Goal: Information Seeking & Learning: Learn about a topic

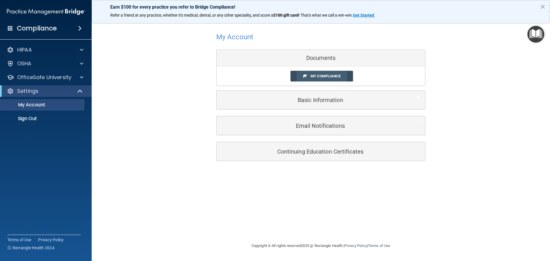
click at [323, 76] on span "My Compliance" at bounding box center [325, 76] width 30 height 4
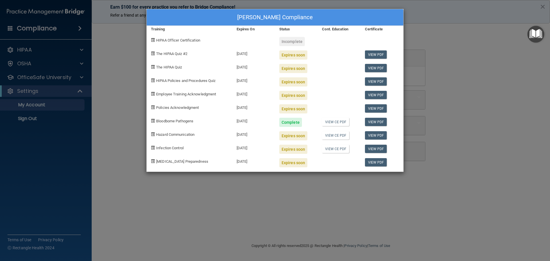
click at [288, 55] on div "Expires soon" at bounding box center [293, 54] width 28 height 9
click at [293, 41] on div "Incomplete" at bounding box center [291, 41] width 25 height 9
click at [372, 53] on link "View PDF" at bounding box center [376, 54] width 22 height 8
click at [293, 136] on div "Expires soon" at bounding box center [293, 135] width 28 height 9
click at [171, 133] on span "Hazard Communication" at bounding box center [175, 134] width 38 height 4
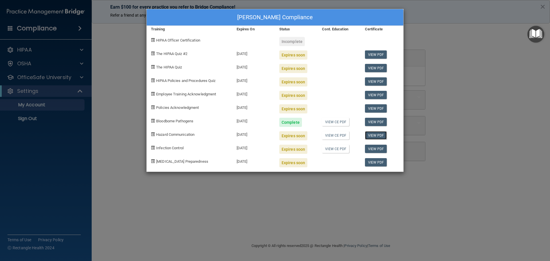
click at [372, 134] on link "View PDF" at bounding box center [376, 135] width 22 height 8
click at [184, 135] on span "Hazard Communication" at bounding box center [175, 134] width 38 height 4
click at [58, 68] on div "Lisa McKean's Compliance Training Expires On Status Cont. Education Certificate…" at bounding box center [275, 130] width 550 height 261
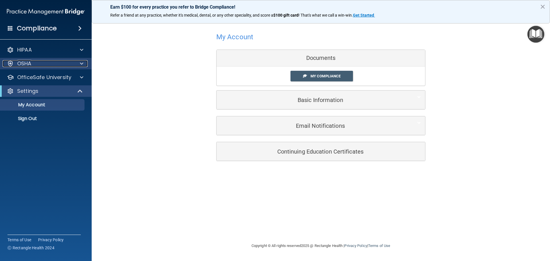
click at [80, 61] on span at bounding box center [81, 63] width 3 height 7
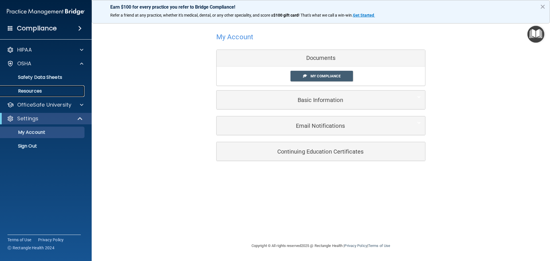
click at [55, 88] on link "Resources" at bounding box center [39, 90] width 90 height 11
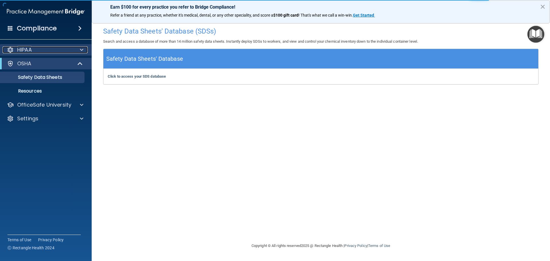
click at [82, 52] on span at bounding box center [81, 49] width 3 height 7
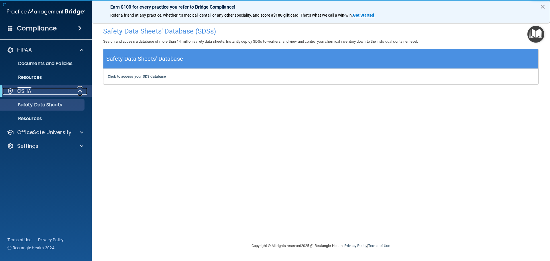
click at [81, 89] on span at bounding box center [80, 91] width 5 height 7
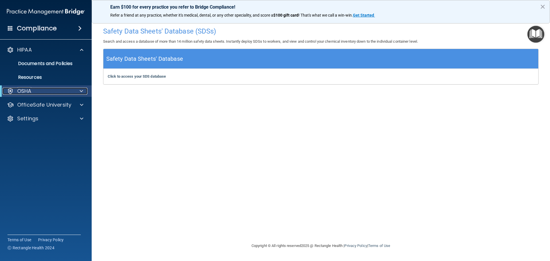
click at [81, 92] on span at bounding box center [81, 91] width 3 height 7
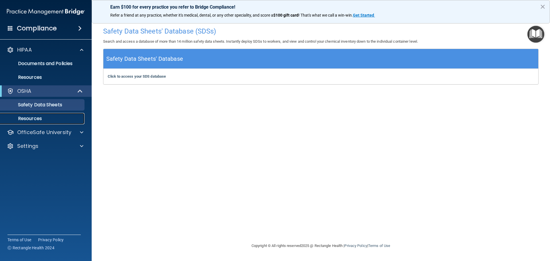
click at [46, 116] on p "Resources" at bounding box center [43, 119] width 78 height 6
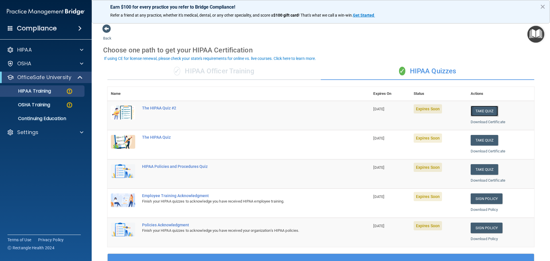
click at [477, 112] on button "Take Quiz" at bounding box center [484, 111] width 27 height 11
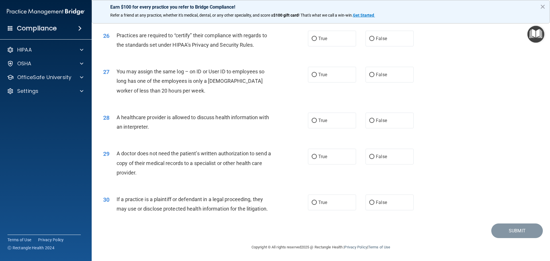
scroll to position [1044, 0]
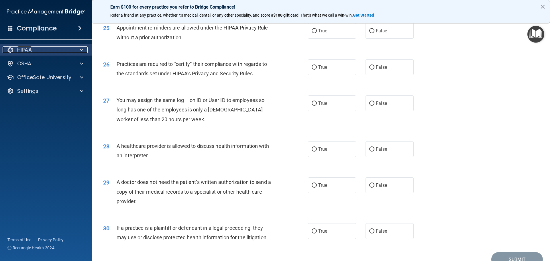
click at [79, 50] on div at bounding box center [81, 49] width 14 height 7
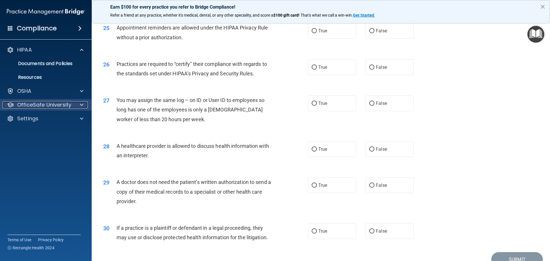
click at [78, 105] on div at bounding box center [81, 104] width 14 height 7
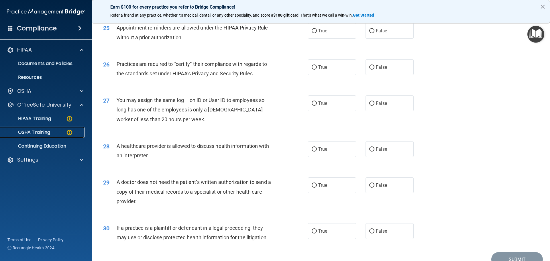
click at [48, 132] on p "OSHA Training" at bounding box center [27, 132] width 46 height 6
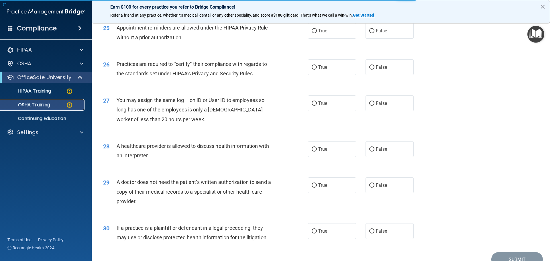
click at [68, 105] on img at bounding box center [69, 104] width 7 height 7
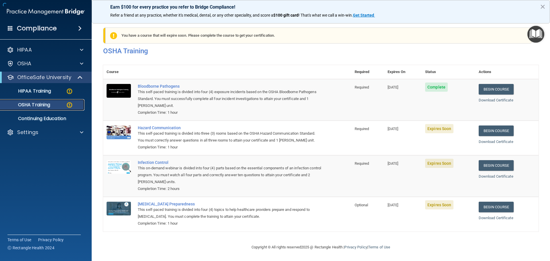
scroll to position [9, 0]
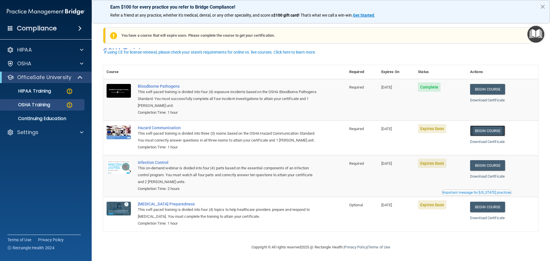
click at [485, 125] on link "Begin Course" at bounding box center [487, 130] width 35 height 11
click at [60, 93] on div "HIPAA Training" at bounding box center [43, 91] width 78 height 6
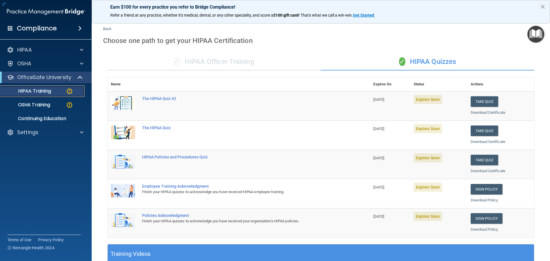
scroll to position [170, 0]
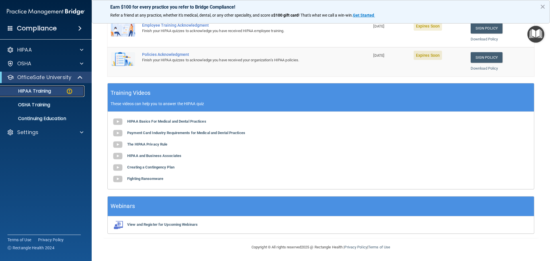
click at [53, 87] on link "HIPAA Training" at bounding box center [39, 90] width 90 height 11
click at [52, 90] on div "HIPAA Training" at bounding box center [43, 91] width 78 height 6
click at [52, 102] on div "OSHA Training" at bounding box center [43, 105] width 78 height 6
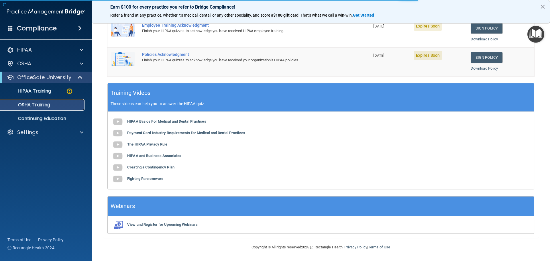
click at [58, 106] on div "OSHA Training" at bounding box center [43, 105] width 78 height 6
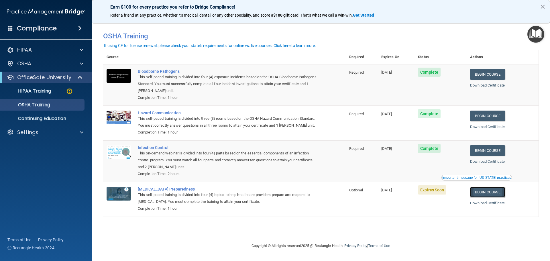
click at [482, 197] on link "Begin Course" at bounding box center [487, 192] width 35 height 11
click at [487, 197] on link "Begin Course" at bounding box center [487, 192] width 35 height 11
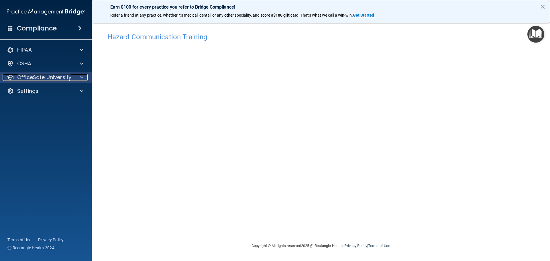
click at [36, 80] on p "OfficeSafe University" at bounding box center [44, 77] width 54 height 7
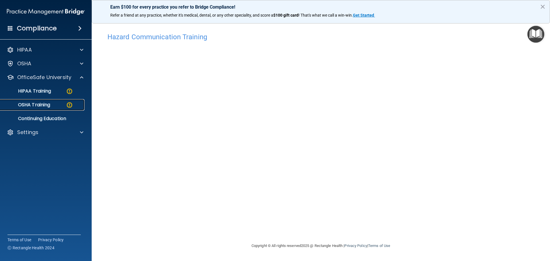
click at [48, 104] on p "OSHA Training" at bounding box center [27, 105] width 46 height 6
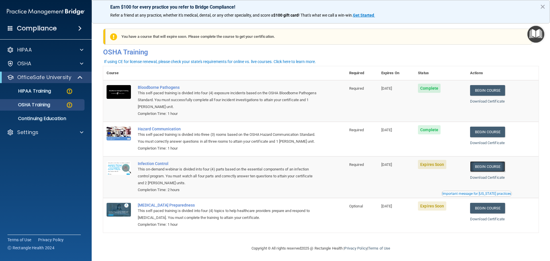
click at [493, 172] on link "Begin Course" at bounding box center [487, 166] width 35 height 11
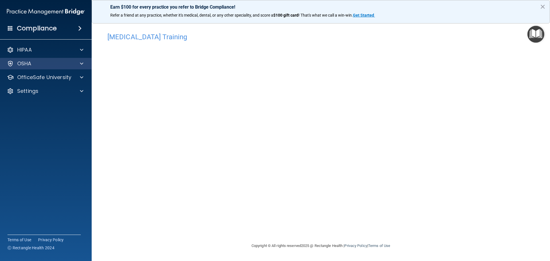
click at [52, 68] on div "OSHA" at bounding box center [46, 63] width 92 height 11
click at [80, 63] on span at bounding box center [81, 63] width 3 height 7
click at [79, 64] on div at bounding box center [81, 63] width 14 height 7
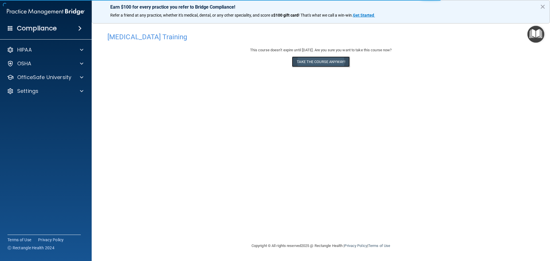
click at [311, 63] on button "Take the course anyway!" at bounding box center [321, 61] width 58 height 11
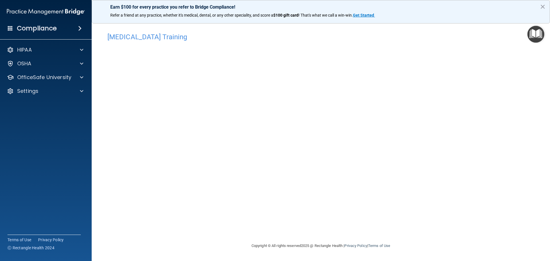
click at [194, 34] on h4 "COVID-19 Training" at bounding box center [320, 36] width 427 height 7
click at [80, 76] on div at bounding box center [81, 77] width 14 height 7
click at [68, 93] on img at bounding box center [69, 91] width 7 height 7
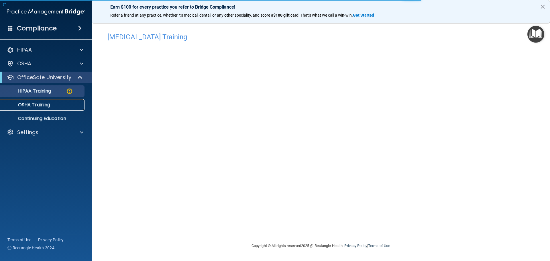
click at [47, 106] on p "OSHA Training" at bounding box center [27, 105] width 46 height 6
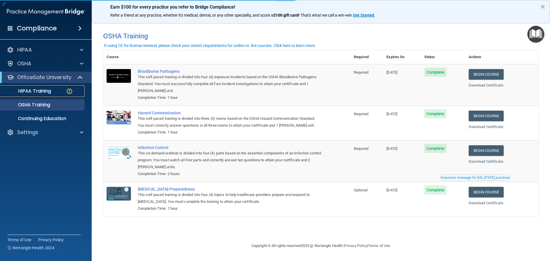
click at [35, 90] on p "HIPAA Training" at bounding box center [27, 91] width 47 height 6
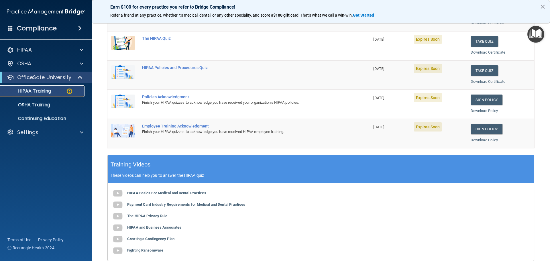
scroll to position [100, 0]
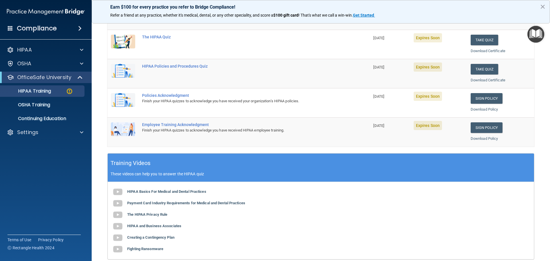
click at [540, 170] on main "Back Choose one path to get your HIPAA Certification ✓ HIPAA Officer Training ✓…" at bounding box center [321, 139] width 458 height 243
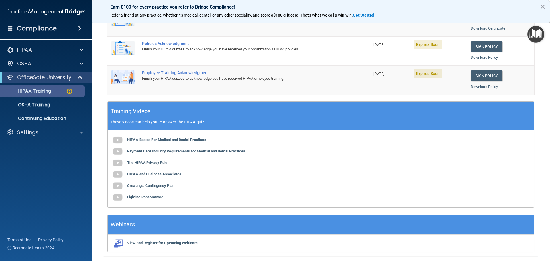
scroll to position [153, 0]
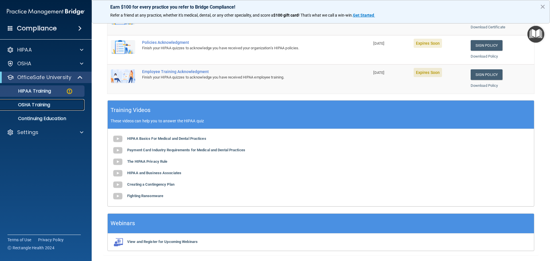
click at [33, 105] on p "OSHA Training" at bounding box center [27, 105] width 46 height 6
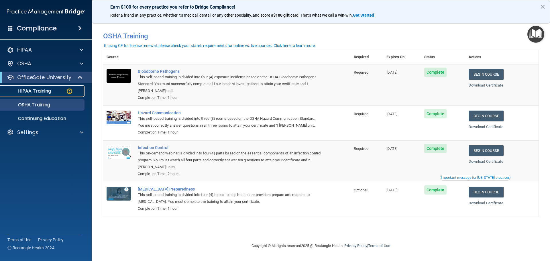
click at [69, 91] on img at bounding box center [69, 91] width 7 height 7
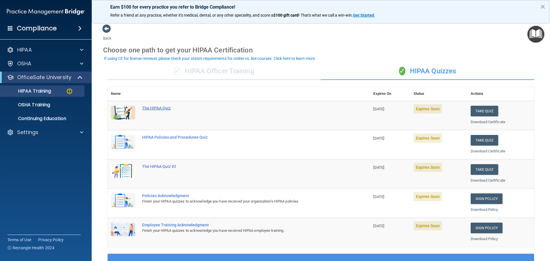
click at [167, 107] on div "The HIPAA Quiz" at bounding box center [241, 108] width 199 height 5
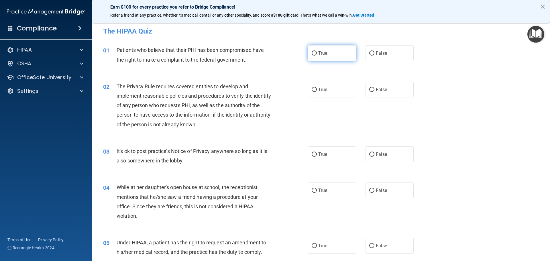
click at [312, 53] on input "True" at bounding box center [314, 53] width 5 height 4
radio input "true"
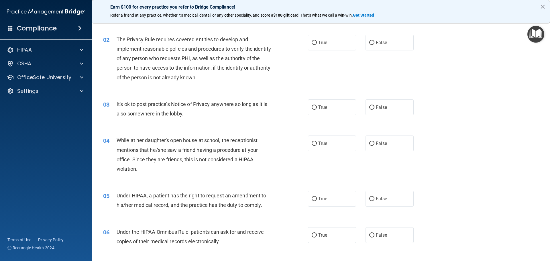
scroll to position [57, 0]
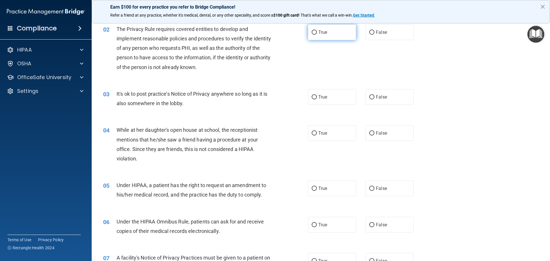
click at [312, 32] on input "True" at bounding box center [314, 32] width 5 height 4
radio input "true"
click at [370, 96] on input "False" at bounding box center [371, 97] width 5 height 4
radio input "true"
click at [369, 131] on input "False" at bounding box center [371, 133] width 5 height 4
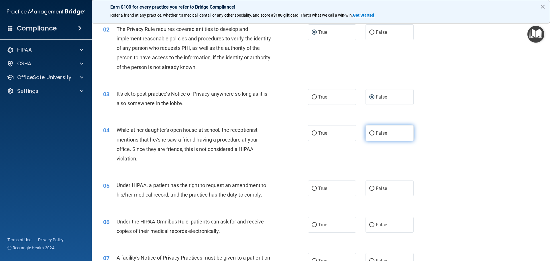
radio input "true"
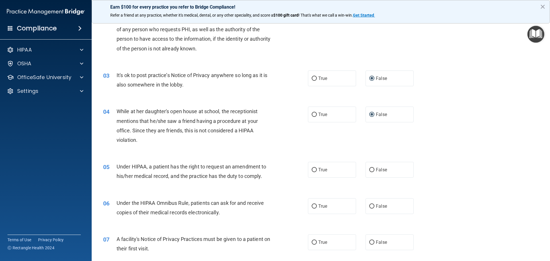
scroll to position [86, 0]
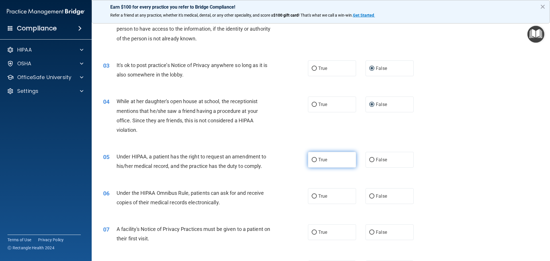
click at [312, 160] on input "True" at bounding box center [314, 160] width 5 height 4
radio input "true"
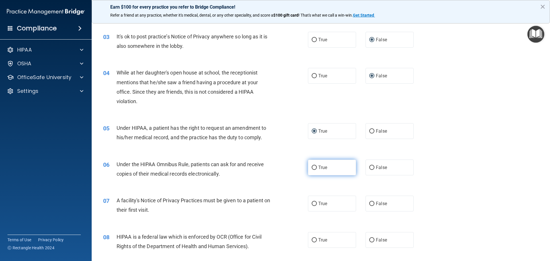
click at [312, 167] on input "True" at bounding box center [314, 168] width 5 height 4
radio input "true"
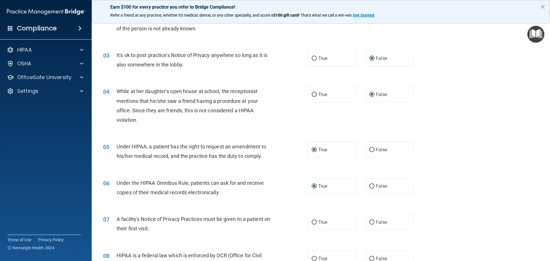
scroll to position [86, 0]
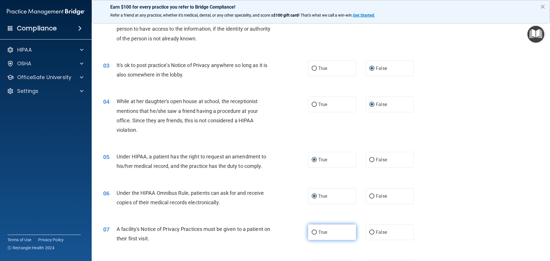
click at [312, 233] on input "True" at bounding box center [314, 232] width 5 height 4
radio input "true"
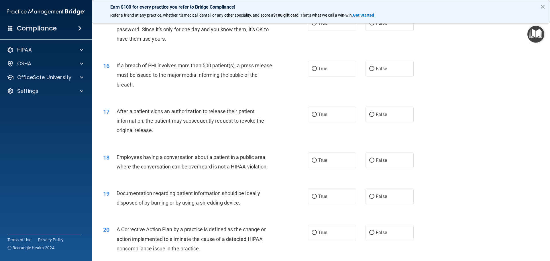
scroll to position [0, 0]
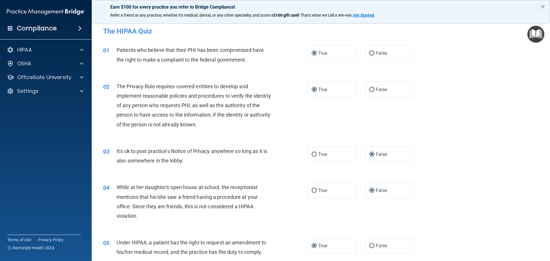
click at [532, 38] on img "Open Resource Center" at bounding box center [535, 34] width 17 height 17
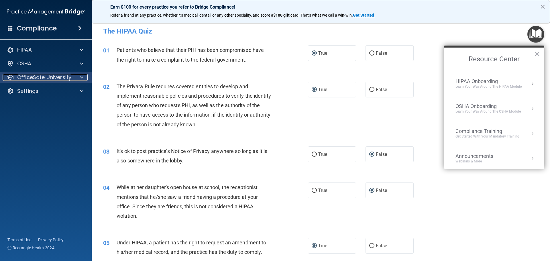
click at [75, 78] on div at bounding box center [81, 77] width 14 height 7
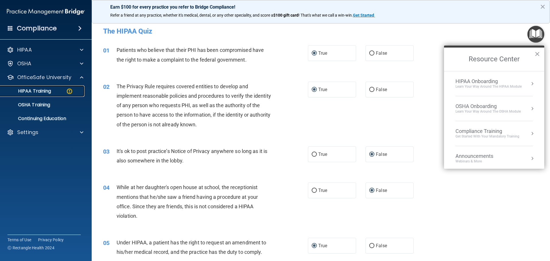
click at [46, 93] on p "HIPAA Training" at bounding box center [27, 91] width 47 height 6
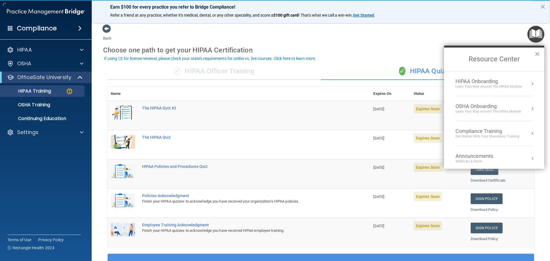
click at [539, 54] on button "×" at bounding box center [536, 53] width 5 height 9
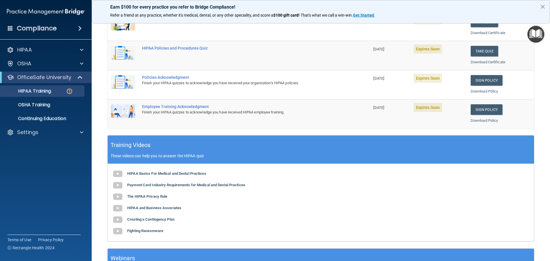
scroll to position [105, 0]
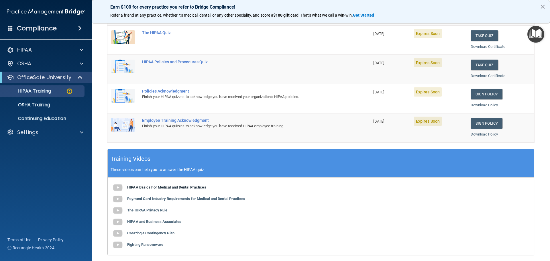
click at [199, 188] on b "HIPAA Basics For Medical and Dental Practices" at bounding box center [166, 187] width 79 height 4
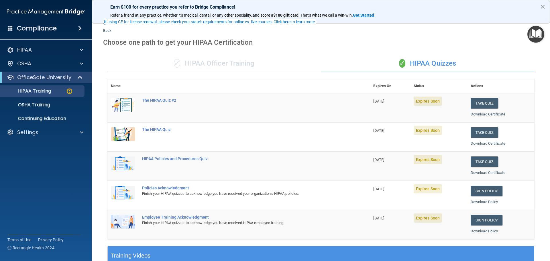
scroll to position [0, 0]
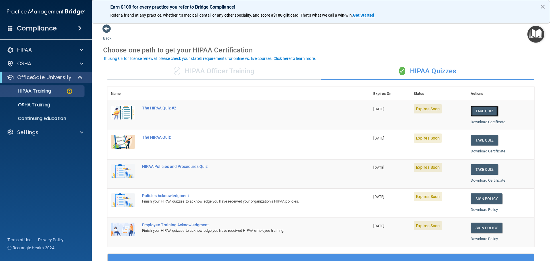
click at [479, 111] on button "Take Quiz" at bounding box center [484, 111] width 27 height 11
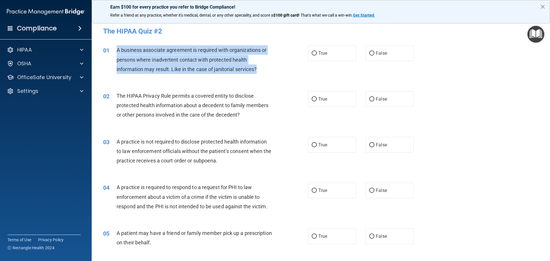
drag, startPoint x: 260, startPoint y: 68, endPoint x: 114, endPoint y: 53, distance: 146.8
click at [114, 53] on div "01 A business associate agreement is required with organizations or persons whe…" at bounding box center [206, 61] width 222 height 32
copy div "A business associate agreement is required with organizations or persons where …"
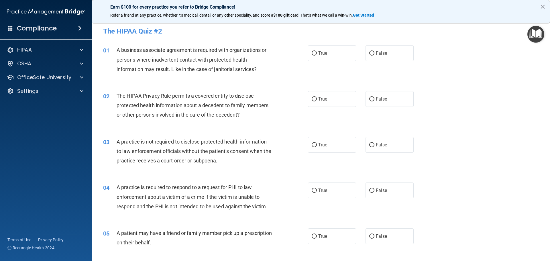
click at [453, 52] on div "01 A business associate agreement is required with organizations or persons whe…" at bounding box center [321, 61] width 444 height 46
click at [81, 64] on span at bounding box center [81, 63] width 3 height 7
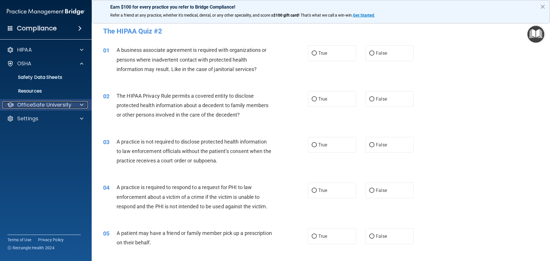
click at [79, 106] on div at bounding box center [81, 104] width 14 height 7
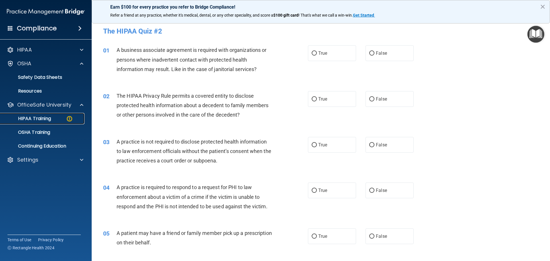
click at [25, 119] on p "HIPAA Training" at bounding box center [27, 119] width 47 height 6
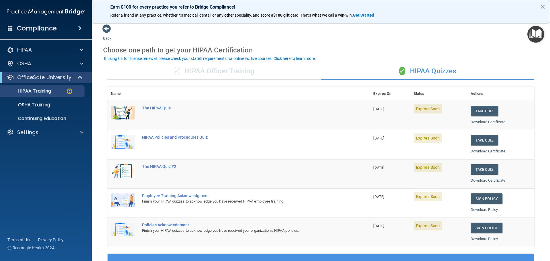
click at [150, 109] on div "The HIPAA Quiz" at bounding box center [241, 108] width 199 height 5
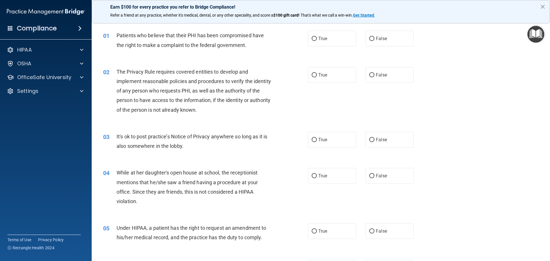
scroll to position [29, 0]
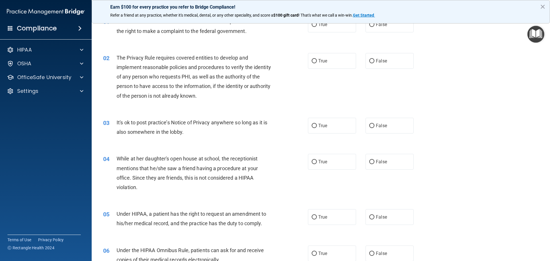
click at [79, 27] on span at bounding box center [79, 28] width 3 height 7
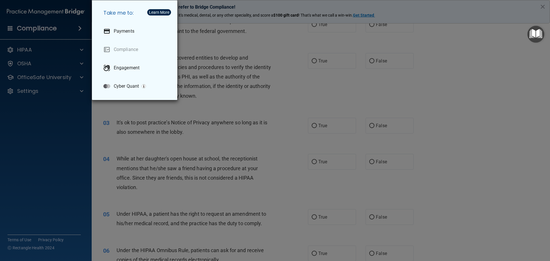
click at [77, 109] on div "Take me to: Payments Compliance Engagement Cyber Quant" at bounding box center [275, 130] width 550 height 261
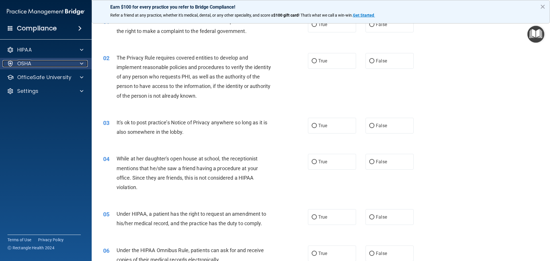
click at [40, 65] on div "OSHA" at bounding box center [38, 63] width 71 height 7
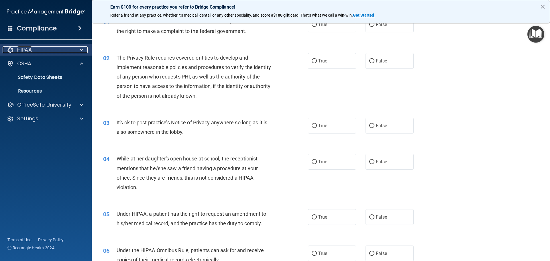
click at [52, 51] on div "HIPAA" at bounding box center [38, 49] width 71 height 7
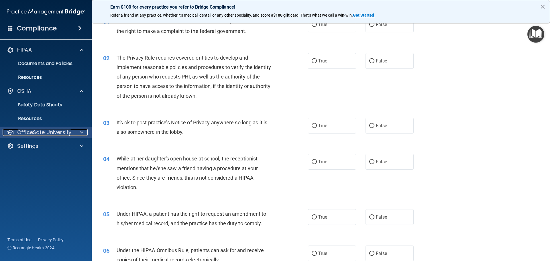
click at [41, 130] on p "OfficeSafe University" at bounding box center [44, 132] width 54 height 7
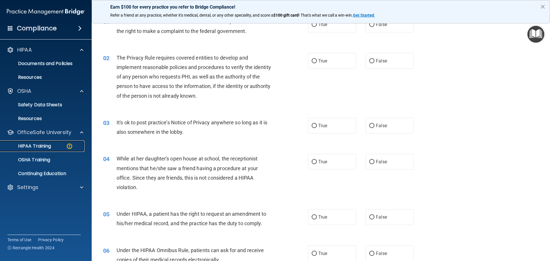
click at [67, 146] on img at bounding box center [69, 146] width 7 height 7
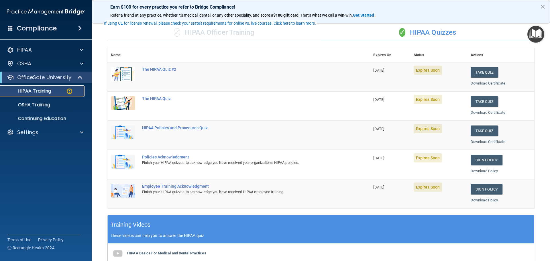
scroll to position [29, 0]
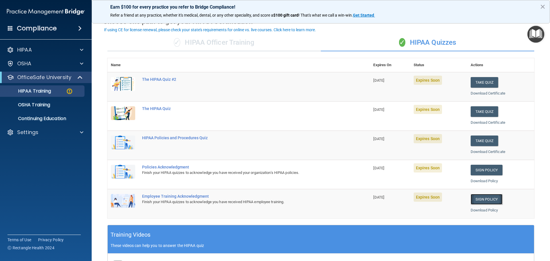
click at [489, 199] on link "Sign Policy" at bounding box center [487, 199] width 32 height 11
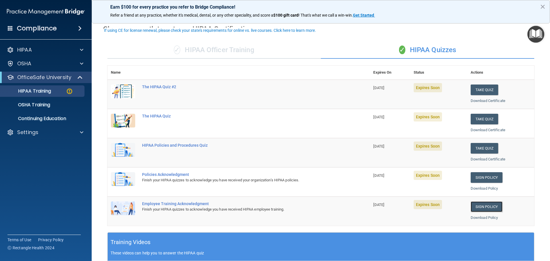
scroll to position [0, 0]
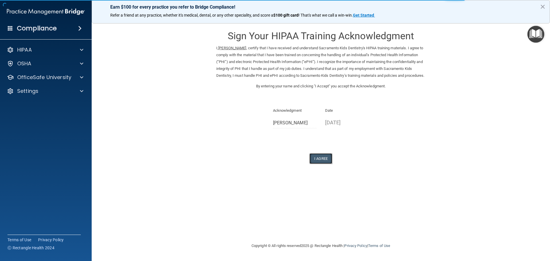
click at [327, 164] on button "I Agree" at bounding box center [320, 158] width 23 height 11
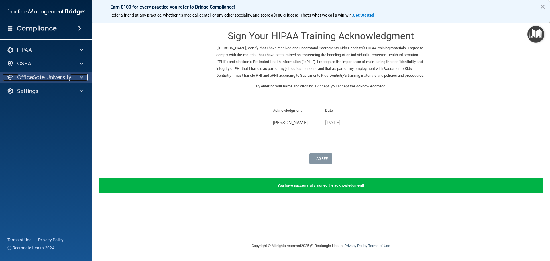
click at [79, 78] on div at bounding box center [81, 77] width 14 height 7
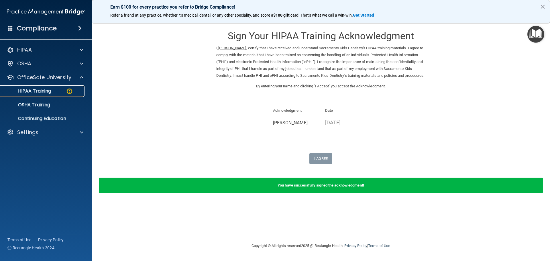
click at [70, 93] on img at bounding box center [69, 91] width 7 height 7
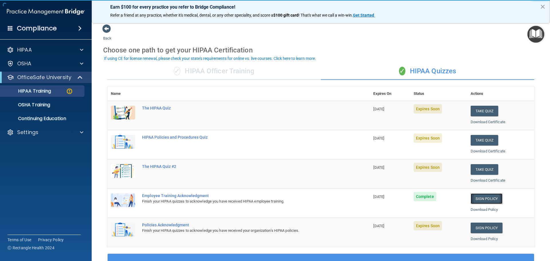
click at [478, 198] on link "Sign Policy" at bounding box center [487, 198] width 32 height 11
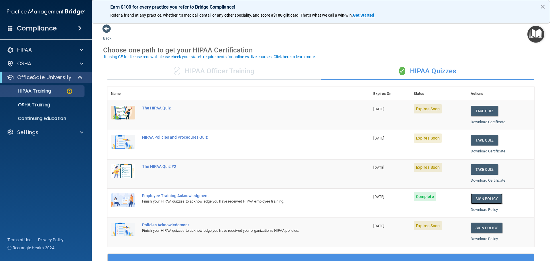
scroll to position [29, 0]
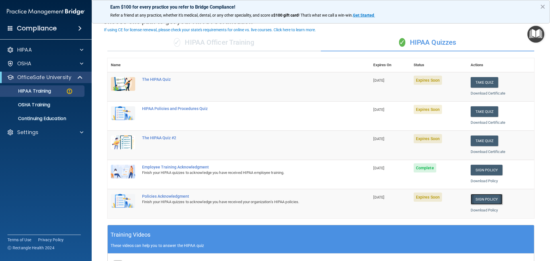
click at [481, 200] on link "Sign Policy" at bounding box center [487, 199] width 32 height 11
click at [481, 196] on link "Sign Policy" at bounding box center [487, 199] width 32 height 11
click at [481, 140] on button "Take Quiz" at bounding box center [484, 140] width 27 height 11
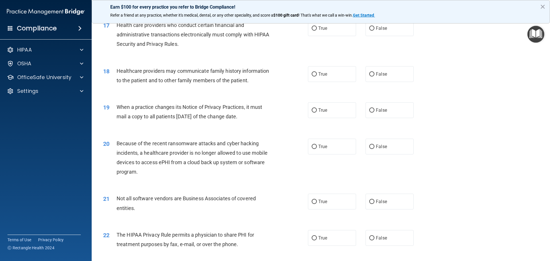
scroll to position [143, 0]
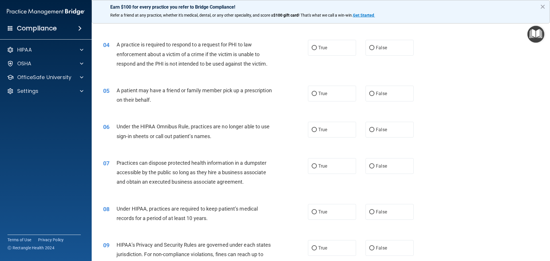
click at [536, 33] on img "Open Resource Center" at bounding box center [535, 34] width 17 height 17
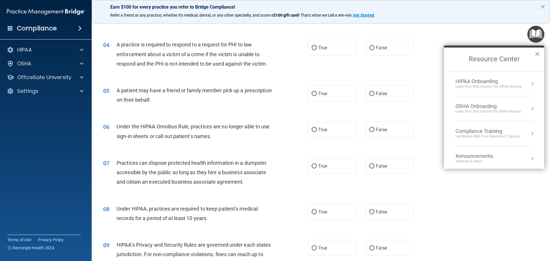
click at [539, 52] on button "×" at bounding box center [536, 53] width 5 height 9
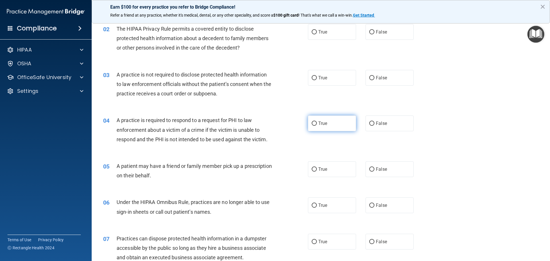
scroll to position [57, 0]
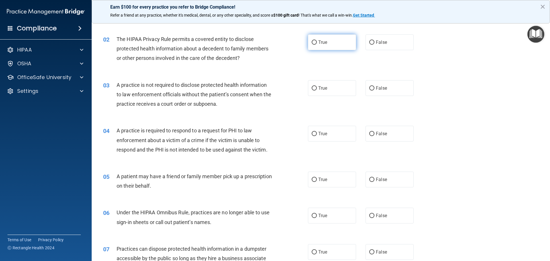
click at [312, 42] on input "True" at bounding box center [314, 42] width 5 height 4
radio input "true"
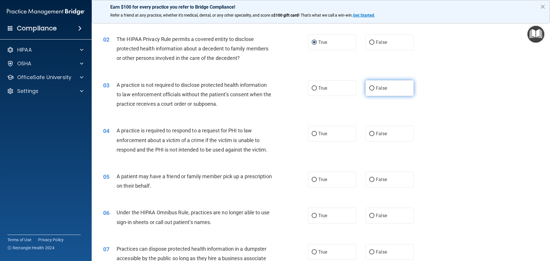
click at [369, 86] on input "False" at bounding box center [371, 88] width 5 height 4
radio input "true"
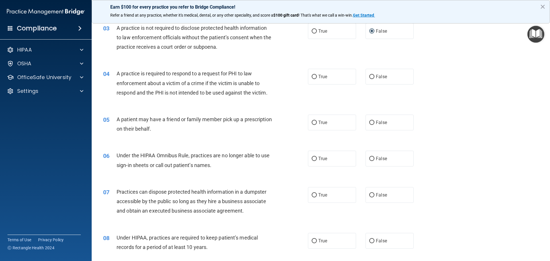
scroll to position [114, 0]
click at [367, 79] on label "False" at bounding box center [389, 76] width 48 height 16
click at [369, 79] on input "False" at bounding box center [371, 76] width 5 height 4
radio input "true"
click at [312, 120] on input "True" at bounding box center [314, 122] width 5 height 4
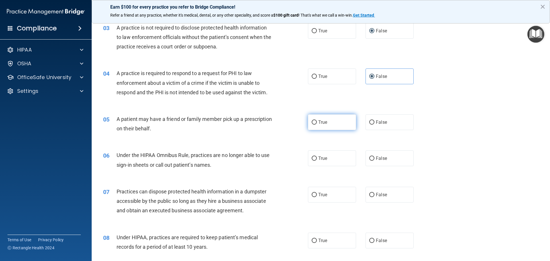
radio input "true"
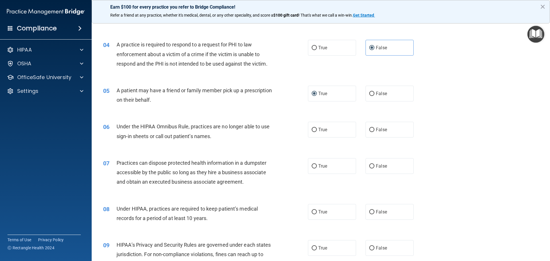
scroll to position [171, 0]
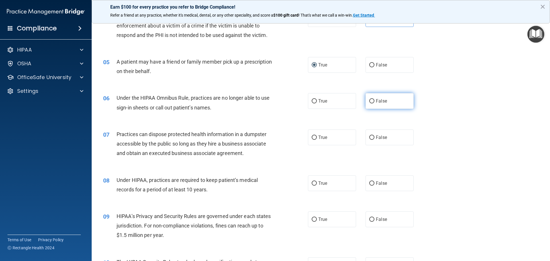
click at [372, 102] on label "False" at bounding box center [389, 101] width 48 height 16
click at [372, 102] on input "False" at bounding box center [371, 101] width 5 height 4
radio input "true"
click at [370, 137] on input "False" at bounding box center [371, 137] width 5 height 4
radio input "true"
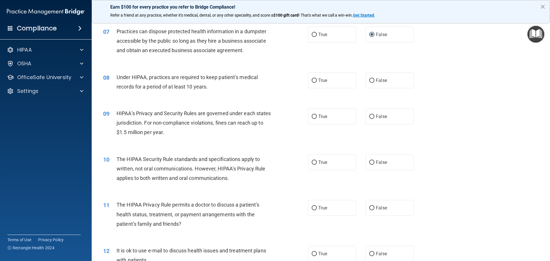
scroll to position [290, 0]
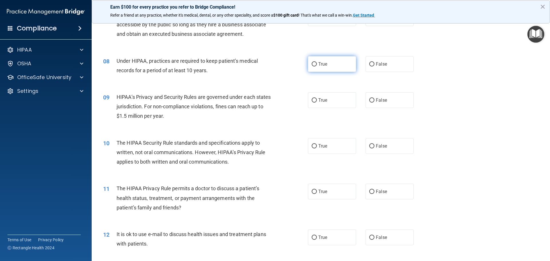
click at [312, 65] on input "True" at bounding box center [314, 64] width 5 height 4
radio input "true"
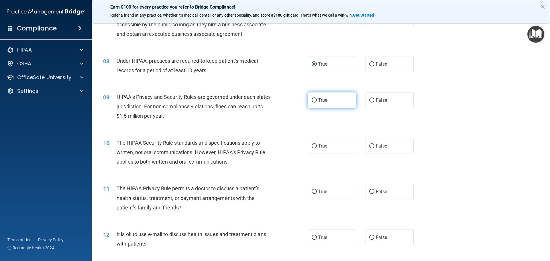
click at [308, 101] on label "True" at bounding box center [332, 100] width 48 height 16
click at [312, 101] on input "True" at bounding box center [314, 100] width 5 height 4
radio input "true"
click at [313, 145] on input "True" at bounding box center [314, 146] width 5 height 4
radio input "true"
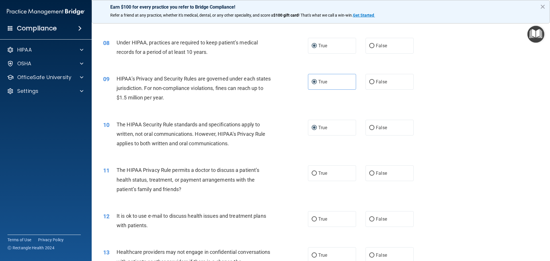
scroll to position [319, 0]
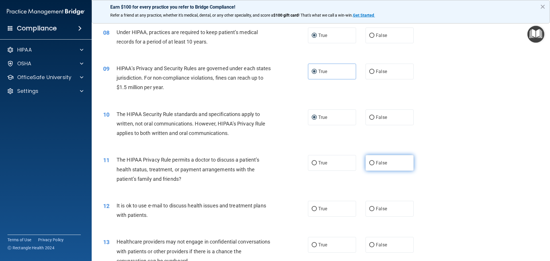
click at [369, 162] on input "False" at bounding box center [371, 163] width 5 height 4
radio input "true"
click at [369, 210] on input "False" at bounding box center [371, 209] width 5 height 4
radio input "true"
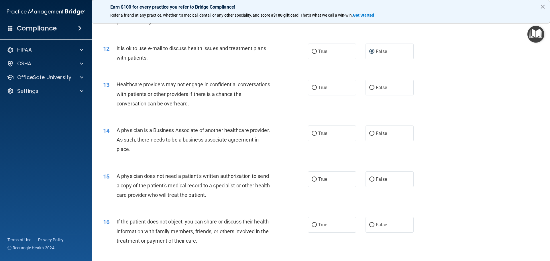
scroll to position [463, 0]
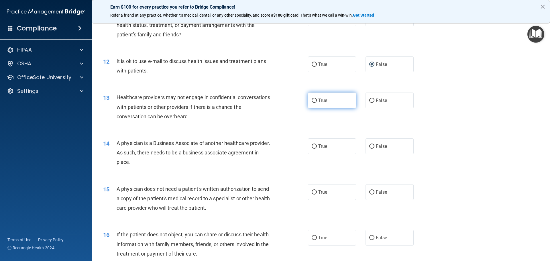
click at [312, 101] on input "True" at bounding box center [314, 101] width 5 height 4
radio input "true"
click at [313, 148] on input "True" at bounding box center [314, 146] width 5 height 4
radio input "true"
click at [369, 191] on input "False" at bounding box center [371, 192] width 5 height 4
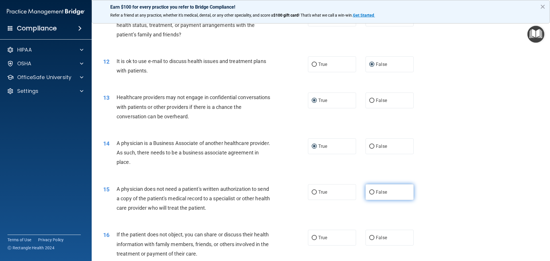
radio input "true"
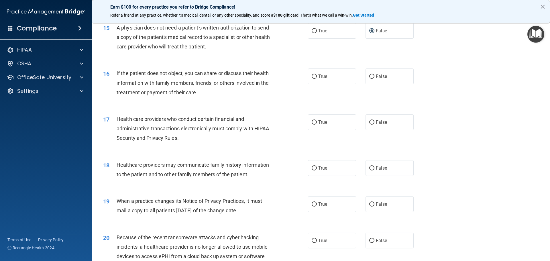
scroll to position [650, 0]
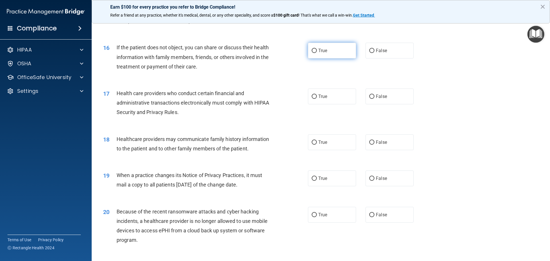
click at [313, 51] on input "True" at bounding box center [314, 51] width 5 height 4
radio input "true"
click at [312, 95] on input "True" at bounding box center [314, 97] width 5 height 4
radio input "true"
click at [369, 142] on input "False" at bounding box center [371, 142] width 5 height 4
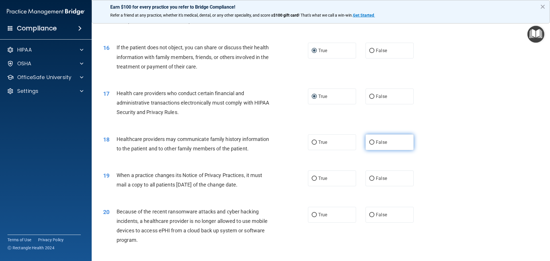
radio input "true"
click at [313, 178] on input "True" at bounding box center [314, 178] width 5 height 4
radio input "true"
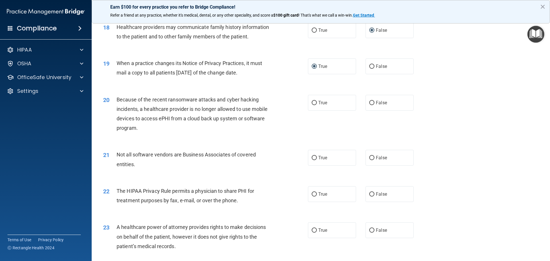
scroll to position [804, 0]
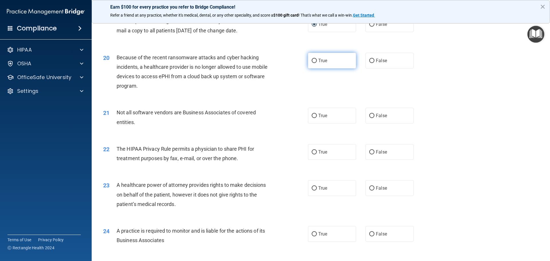
click at [312, 61] on input "True" at bounding box center [314, 61] width 5 height 4
radio input "true"
click at [312, 115] on input "True" at bounding box center [314, 116] width 5 height 4
radio input "true"
click at [370, 152] on input "False" at bounding box center [371, 152] width 5 height 4
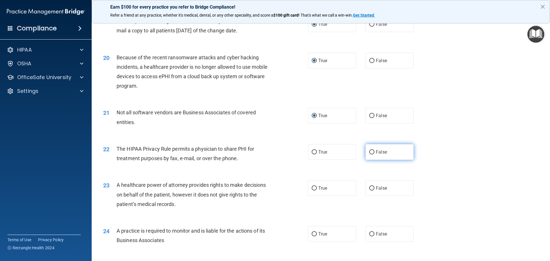
radio input "true"
click at [312, 186] on input "True" at bounding box center [314, 188] width 5 height 4
radio input "true"
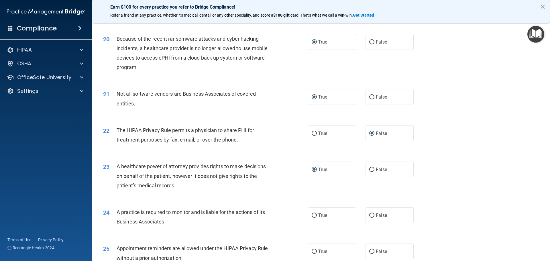
scroll to position [833, 0]
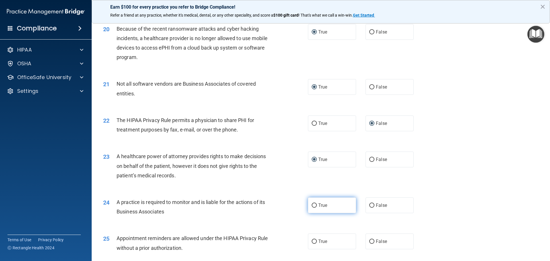
click at [313, 206] on input "True" at bounding box center [314, 205] width 5 height 4
radio input "true"
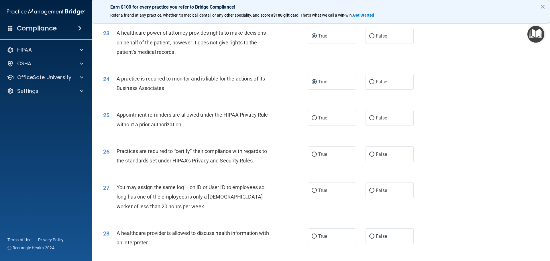
scroll to position [984, 0]
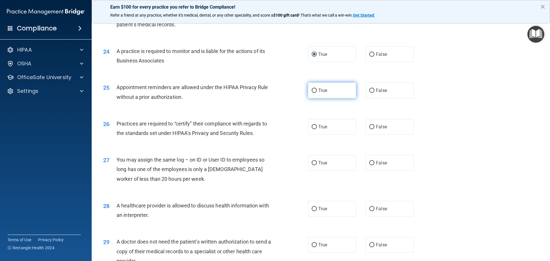
click at [312, 89] on input "True" at bounding box center [314, 90] width 5 height 4
radio input "true"
click at [369, 127] on input "False" at bounding box center [371, 127] width 5 height 4
radio input "true"
click at [369, 163] on input "False" at bounding box center [371, 163] width 5 height 4
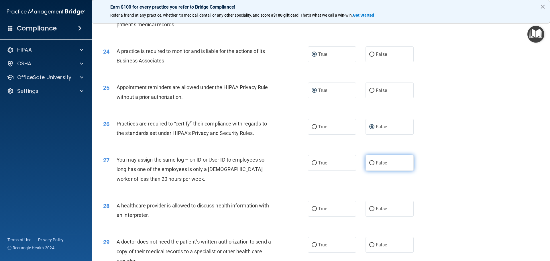
radio input "true"
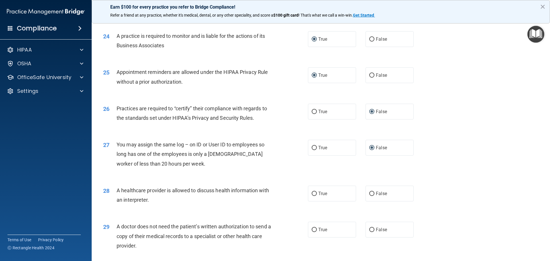
scroll to position [1013, 0]
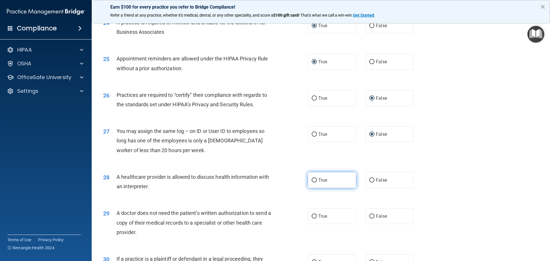
click at [312, 180] on input "True" at bounding box center [314, 180] width 5 height 4
radio input "true"
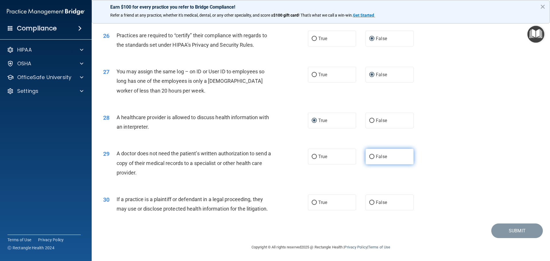
click at [372, 156] on label "False" at bounding box center [389, 157] width 48 height 16
click at [372, 156] on input "False" at bounding box center [371, 157] width 5 height 4
radio input "true"
click at [312, 203] on input "True" at bounding box center [314, 202] width 5 height 4
radio input "true"
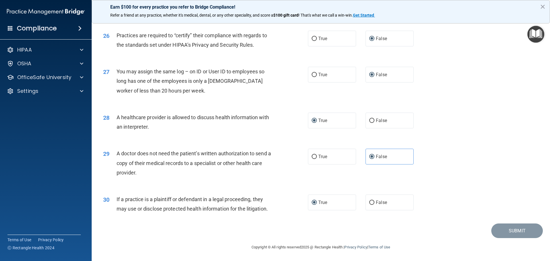
drag, startPoint x: 538, startPoint y: 155, endPoint x: 519, endPoint y: 156, distance: 19.8
click at [538, 155] on main "- The HIPAA Quiz #2 This quiz doesn’t expire until 10/07/2025. Are you sure you…" at bounding box center [321, 139] width 458 height 243
click at [488, 223] on div "30 If a practice is a plaintiff or defendant in a legal proceeding, they may us…" at bounding box center [321, 205] width 444 height 36
click at [369, 201] on input "False" at bounding box center [371, 202] width 5 height 4
radio input "true"
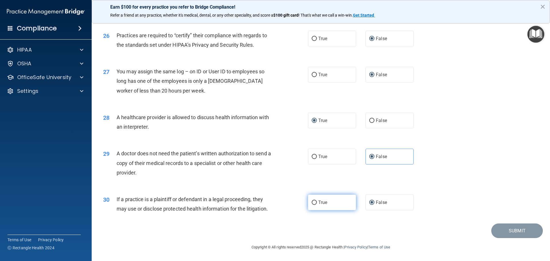
click at [312, 200] on input "True" at bounding box center [314, 202] width 5 height 4
radio input "true"
radio input "false"
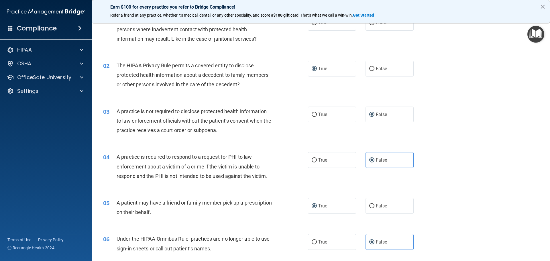
scroll to position [0, 0]
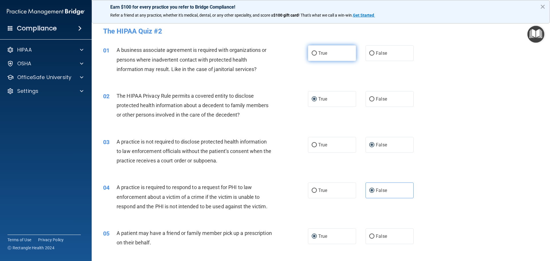
click at [310, 51] on label "True" at bounding box center [332, 53] width 48 height 16
click at [312, 52] on input "True" at bounding box center [314, 53] width 5 height 4
radio input "true"
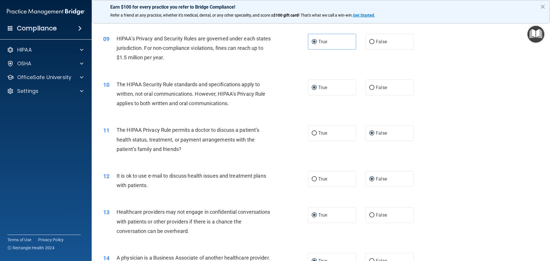
scroll to position [1072, 0]
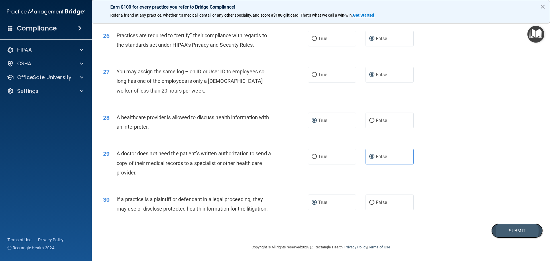
click at [506, 233] on button "Submit" at bounding box center [517, 230] width 52 height 15
click at [503, 230] on button "Submit" at bounding box center [517, 230] width 52 height 15
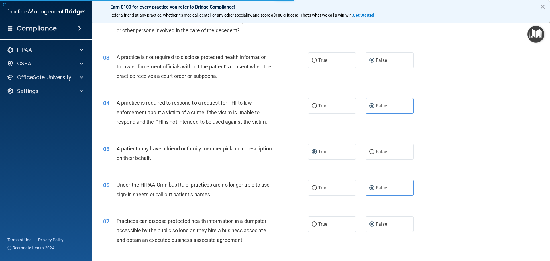
scroll to position [0, 0]
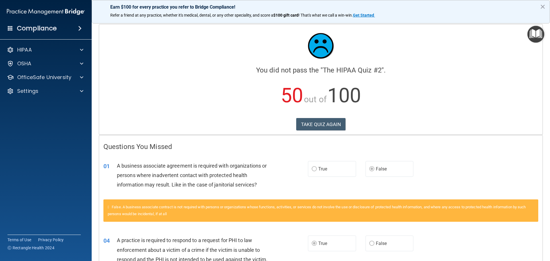
click at [362, 145] on h4 "Questions You Missed" at bounding box center [320, 146] width 435 height 7
click at [326, 125] on button "TAKE QUIZ AGAIN" at bounding box center [321, 124] width 50 height 13
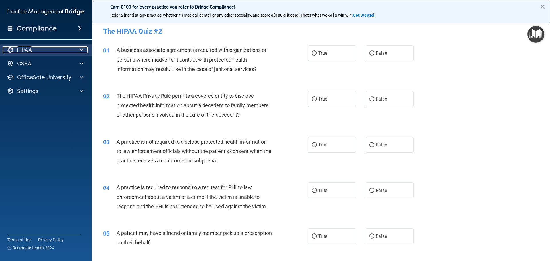
click at [83, 49] on span at bounding box center [81, 49] width 3 height 7
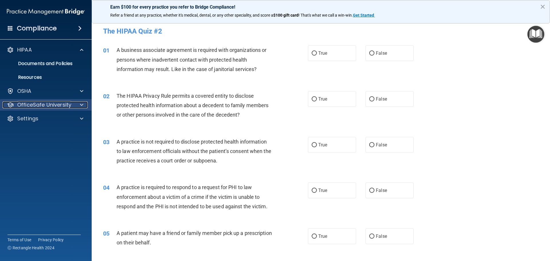
click at [78, 104] on div at bounding box center [81, 104] width 14 height 7
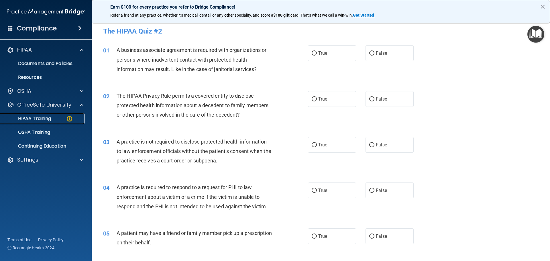
click at [40, 119] on p "HIPAA Training" at bounding box center [27, 119] width 47 height 6
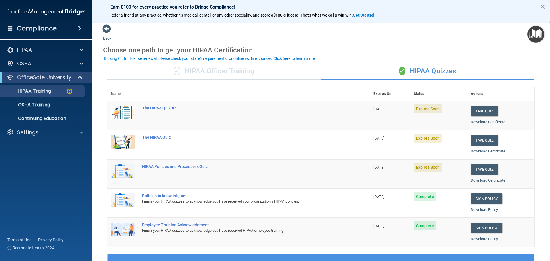
click at [162, 137] on div "The HIPAA Quiz" at bounding box center [241, 137] width 199 height 5
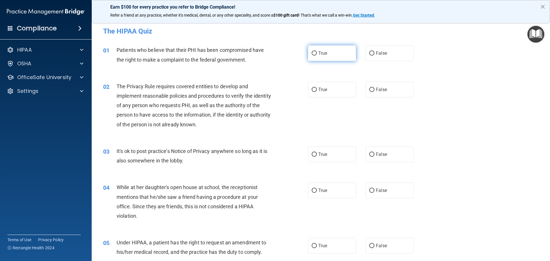
click at [313, 53] on input "True" at bounding box center [314, 53] width 5 height 4
radio input "true"
click at [369, 154] on input "False" at bounding box center [371, 154] width 5 height 4
radio input "true"
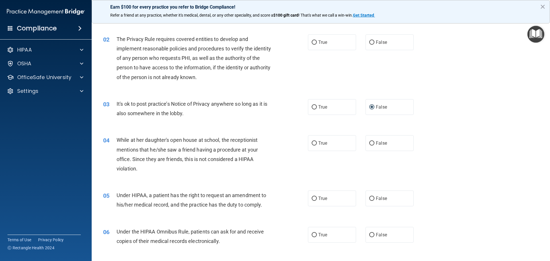
scroll to position [57, 0]
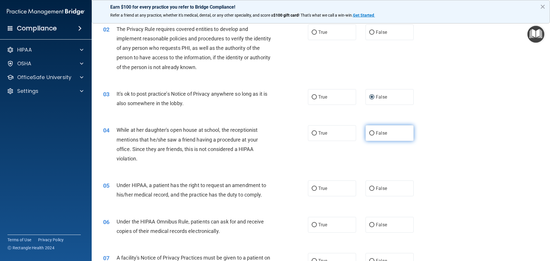
click at [371, 134] on input "False" at bounding box center [371, 133] width 5 height 4
radio input "true"
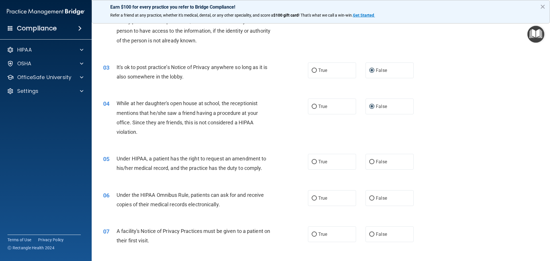
scroll to position [86, 0]
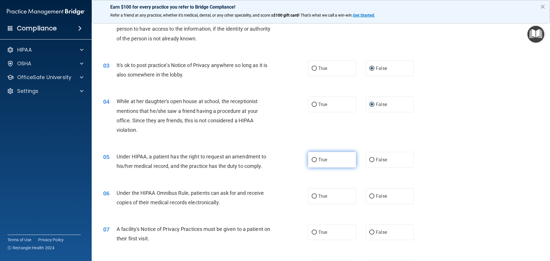
click at [312, 161] on input "True" at bounding box center [314, 160] width 5 height 4
radio input "true"
click at [312, 197] on input "True" at bounding box center [314, 196] width 5 height 4
radio input "true"
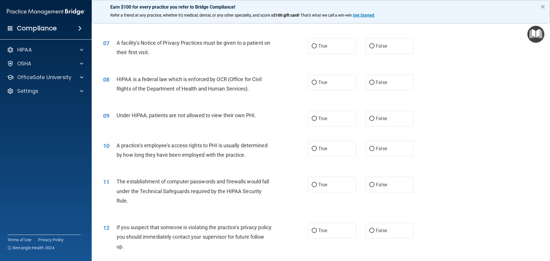
scroll to position [206, 0]
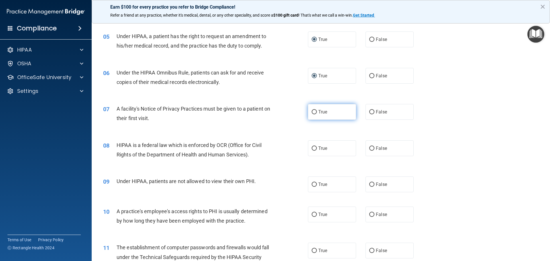
click at [313, 112] on input "True" at bounding box center [314, 112] width 5 height 4
radio input "true"
click at [371, 146] on input "False" at bounding box center [371, 148] width 5 height 4
radio input "true"
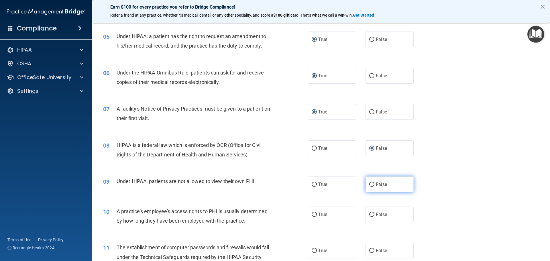
click at [369, 184] on input "False" at bounding box center [371, 184] width 5 height 4
radio input "true"
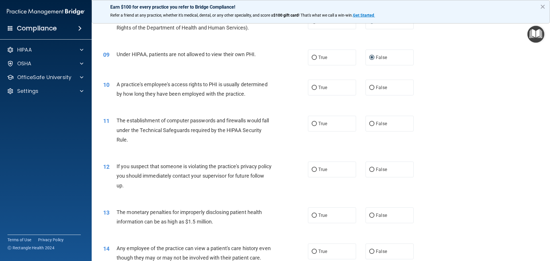
scroll to position [345, 0]
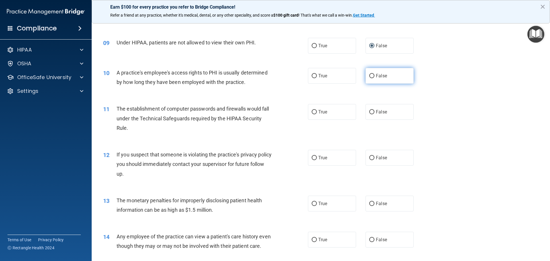
click at [369, 74] on input "False" at bounding box center [371, 76] width 5 height 4
radio input "true"
click at [312, 110] on input "True" at bounding box center [314, 112] width 5 height 4
radio input "true"
click at [314, 158] on input "True" at bounding box center [314, 158] width 5 height 4
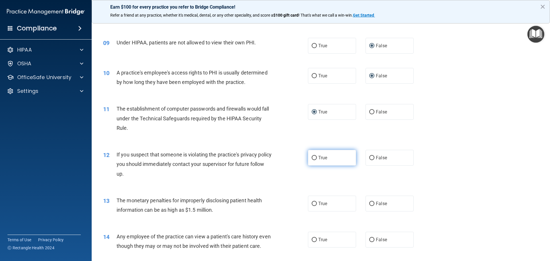
radio input "true"
click at [370, 203] on input "False" at bounding box center [371, 204] width 5 height 4
radio input "true"
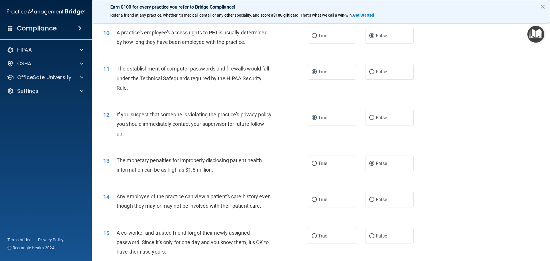
scroll to position [402, 0]
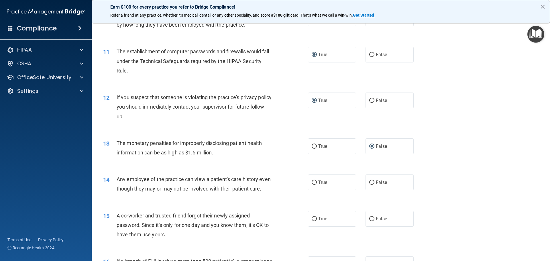
drag, startPoint x: 545, startPoint y: 103, endPoint x: 545, endPoint y: 121, distance: 17.8
click at [545, 121] on main "- The HIPAA Quiz This quiz doesn’t expire until 10/07/2025. Are you sure you wa…" at bounding box center [321, 139] width 458 height 243
click at [314, 182] on input "True" at bounding box center [314, 182] width 5 height 4
radio input "true"
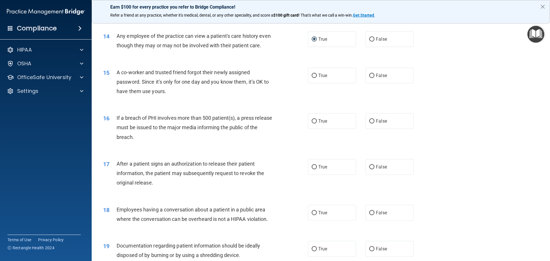
scroll to position [560, 0]
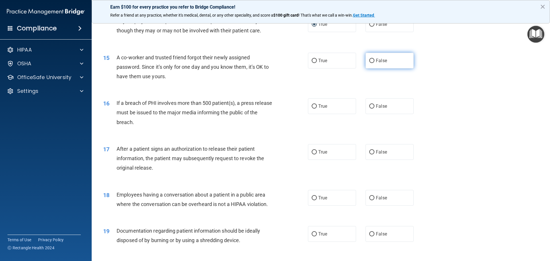
click at [369, 63] on input "False" at bounding box center [371, 61] width 5 height 4
radio input "true"
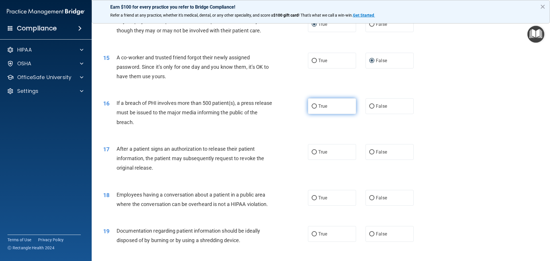
click at [312, 109] on input "True" at bounding box center [314, 106] width 5 height 4
radio input "true"
click at [312, 154] on input "True" at bounding box center [314, 152] width 5 height 4
radio input "true"
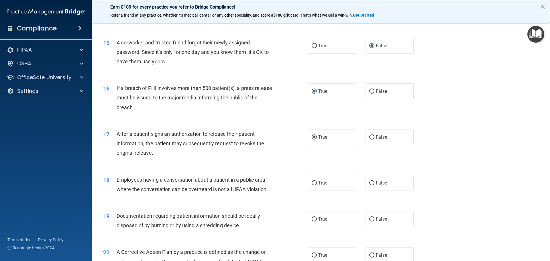
scroll to position [589, 0]
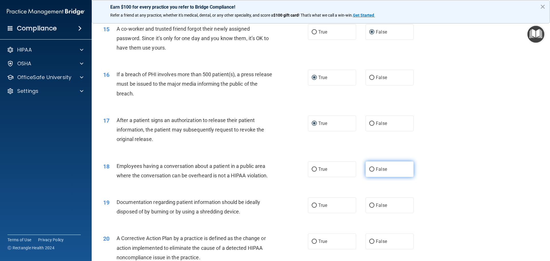
click at [372, 176] on label "False" at bounding box center [389, 169] width 48 height 16
click at [372, 172] on input "False" at bounding box center [371, 169] width 5 height 4
radio input "true"
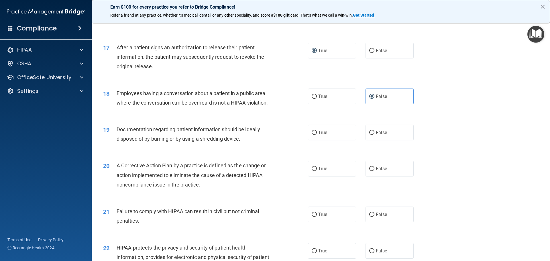
scroll to position [721, 0]
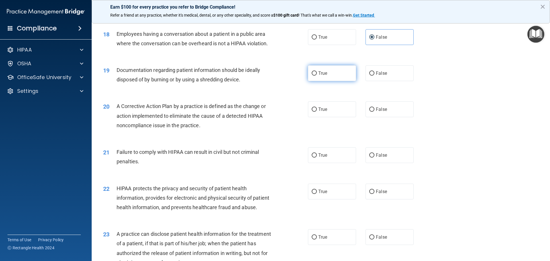
click at [313, 76] on input "True" at bounding box center [314, 73] width 5 height 4
radio input "true"
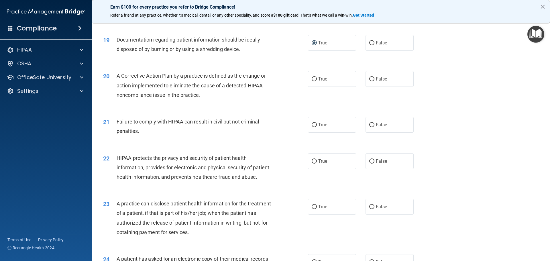
scroll to position [721, 0]
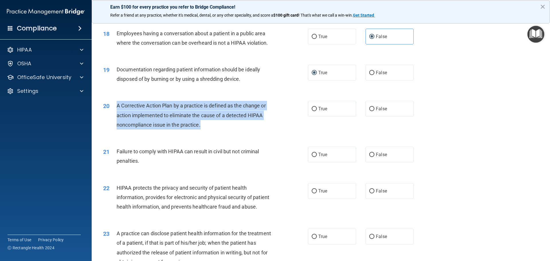
drag, startPoint x: 114, startPoint y: 114, endPoint x: 208, endPoint y: 140, distance: 98.0
click at [208, 132] on div "20 A Corrective Action Plan by a practice is defined as the change or action im…" at bounding box center [206, 117] width 222 height 32
copy div "A Corrective Action Plan by a practice is defined as the change or action imple…"
click at [369, 111] on input "False" at bounding box center [371, 109] width 5 height 4
radio input "true"
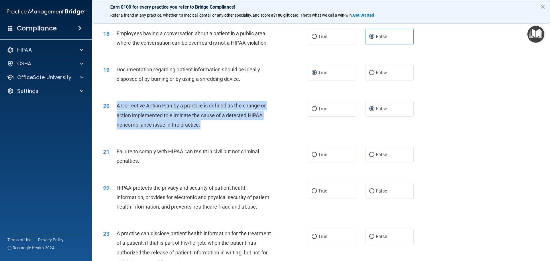
click at [265, 129] on div "A Corrective Action Plan by a practice is defined as the change or action imple…" at bounding box center [197, 115] width 160 height 29
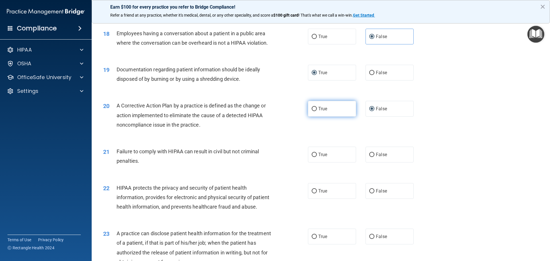
click at [328, 117] on label "True" at bounding box center [332, 109] width 48 height 16
click at [317, 111] on input "True" at bounding box center [314, 109] width 5 height 4
radio input "true"
radio input "false"
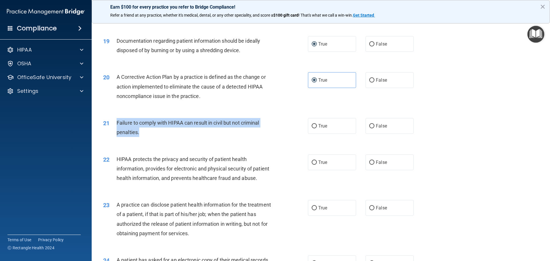
drag, startPoint x: 117, startPoint y: 131, endPoint x: 145, endPoint y: 141, distance: 29.8
click at [145, 137] on div "Failure to comply with HIPAA can result in civil but not criminal penalties." at bounding box center [197, 127] width 160 height 19
copy span "Failure to comply with HIPAA can result in civil but not criminal penalties."
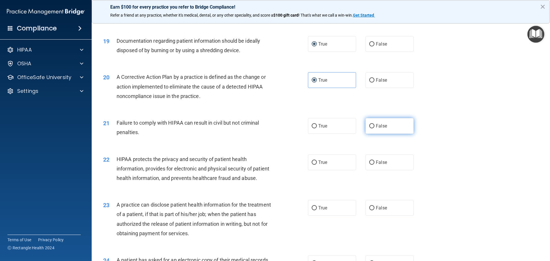
click at [366, 133] on label "False" at bounding box center [389, 126] width 48 height 16
click at [369, 128] on input "False" at bounding box center [371, 126] width 5 height 4
radio input "true"
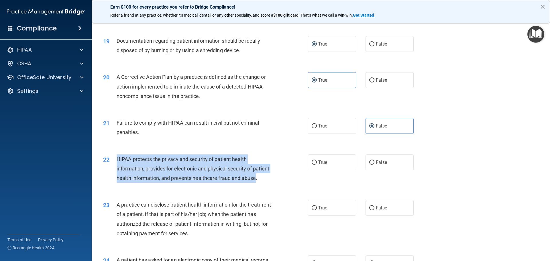
drag, startPoint x: 130, startPoint y: 199, endPoint x: 117, endPoint y: 170, distance: 32.3
click at [117, 170] on span "HIPAA protects the privacy and security of patient health information, provides…" at bounding box center [193, 168] width 153 height 25
click at [134, 179] on span "HIPAA protects the privacy and security of patient health information, provides…" at bounding box center [193, 168] width 153 height 25
drag, startPoint x: 137, startPoint y: 195, endPoint x: 116, endPoint y: 172, distance: 31.4
click at [116, 172] on div "22 HIPAA protects the privacy and security of patient health information, provi…" at bounding box center [206, 170] width 222 height 32
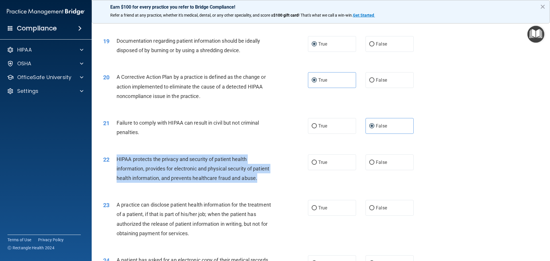
copy div "HIPAA protects the privacy and security of patient health information, provides…"
click at [312, 165] on input "True" at bounding box center [314, 162] width 5 height 4
radio input "true"
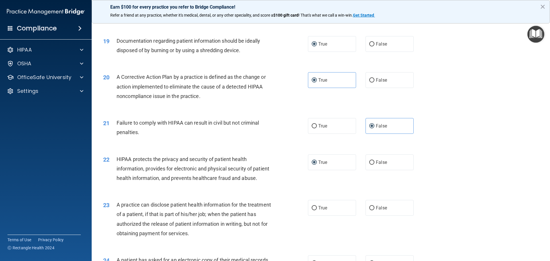
click at [285, 212] on div "23 A practice can disclose patient health information for the treatment of a pa…" at bounding box center [321, 220] width 444 height 55
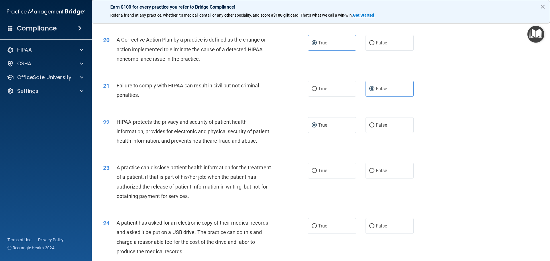
scroll to position [807, 0]
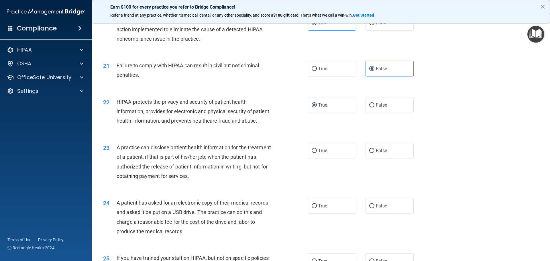
click at [217, 181] on div "A practice can disclose patient health information for the treatment of a patie…" at bounding box center [197, 162] width 160 height 38
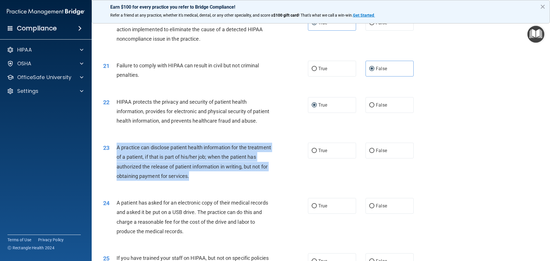
drag, startPoint x: 217, startPoint y: 196, endPoint x: 117, endPoint y: 168, distance: 104.2
click at [117, 168] on div "A practice can disclose patient health information for the treatment of a patie…" at bounding box center [197, 162] width 160 height 38
copy span "A practice can disclose patient health information for the treatment of a patie…"
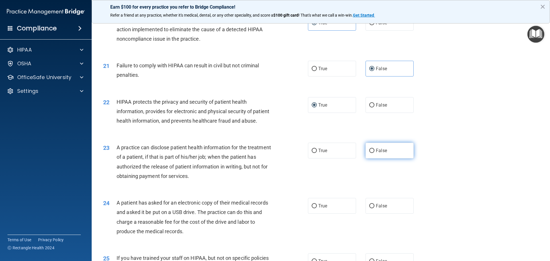
click at [376, 153] on span "False" at bounding box center [381, 150] width 11 height 5
click at [373, 153] on input "False" at bounding box center [371, 151] width 5 height 4
radio input "true"
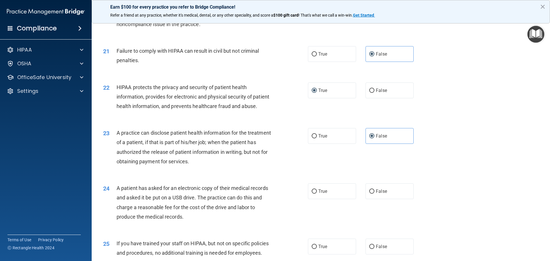
scroll to position [836, 0]
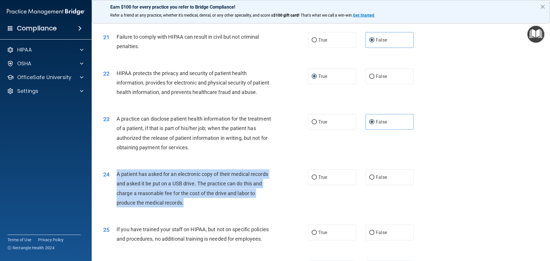
drag, startPoint x: 186, startPoint y: 222, endPoint x: 116, endPoint y: 192, distance: 75.3
click at [117, 192] on div "A patient has asked for an electronic copy of their medical records and asked i…" at bounding box center [197, 188] width 160 height 38
copy span "A patient has asked for an electronic copy of their medical records and asked i…"
click at [312, 180] on input "True" at bounding box center [314, 177] width 5 height 4
radio input "true"
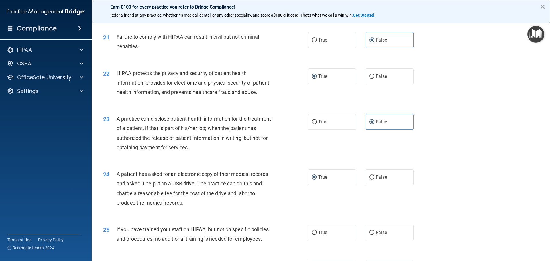
click at [478, 146] on div "23 A practice can disclose patient health information for the treatment of a pa…" at bounding box center [321, 134] width 444 height 55
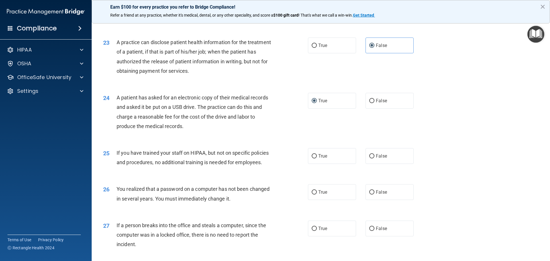
scroll to position [914, 0]
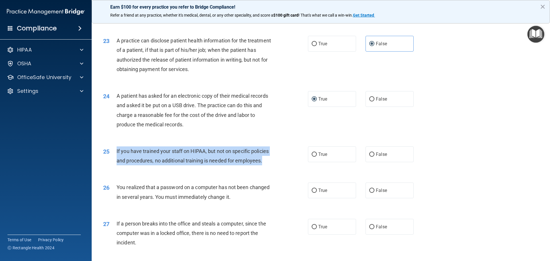
drag, startPoint x: 267, startPoint y: 180, endPoint x: 109, endPoint y: 173, distance: 158.5
click at [109, 168] on div "25 If you have trained your staff on HIPAA, but not on specific policies and pr…" at bounding box center [206, 157] width 222 height 22
copy div "If you have trained your staff on HIPAA, but not on specific policies and proce…"
click at [369, 157] on input "False" at bounding box center [371, 154] width 5 height 4
radio input "true"
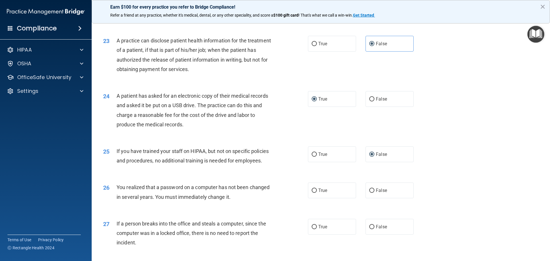
click at [241, 204] on div "26 You realized that a password on a computer has not been changed in several y…" at bounding box center [206, 193] width 222 height 22
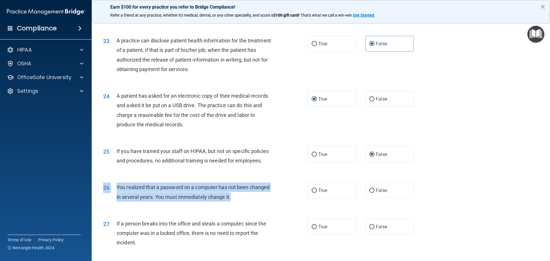
drag, startPoint x: 233, startPoint y: 217, endPoint x: 255, endPoint y: 225, distance: 23.1
click at [255, 211] on div "26 You realized that a password on a computer has not been changed in several y…" at bounding box center [321, 193] width 444 height 36
copy div "26 You realized that a password on a computer has not been changed in several y…"
click at [242, 204] on div "26 You realized that a password on a computer has not been changed in several y…" at bounding box center [206, 193] width 222 height 22
drag, startPoint x: 234, startPoint y: 217, endPoint x: 117, endPoint y: 205, distance: 117.8
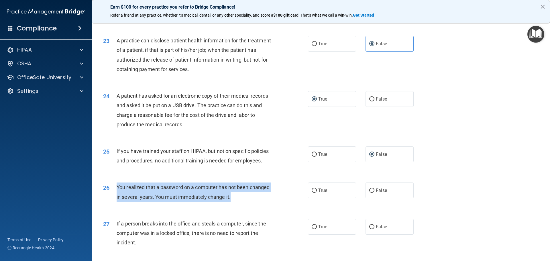
click at [117, 201] on div "You realized that a password on a computer has not been changed in several year…" at bounding box center [197, 191] width 160 height 19
copy span "You realized that a password on a computer has not been changed in several year…"
click at [312, 193] on input "True" at bounding box center [314, 190] width 5 height 4
radio input "true"
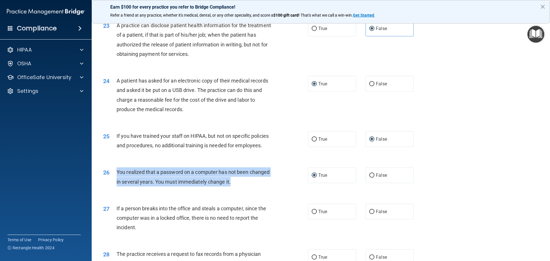
scroll to position [943, 0]
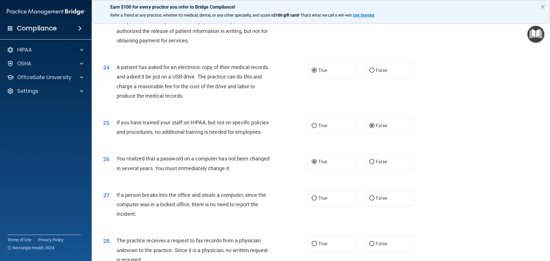
click at [248, 222] on div "27 If a person breaks into the office and steals a computer, since the computer…" at bounding box center [206, 206] width 222 height 32
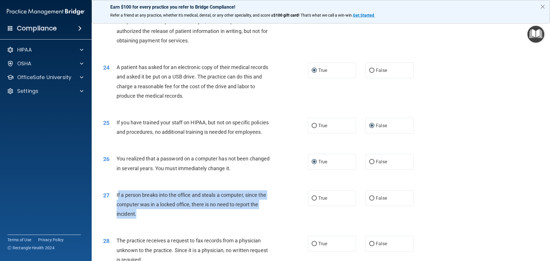
drag, startPoint x: 136, startPoint y: 232, endPoint x: 117, endPoint y: 218, distance: 23.5
click at [117, 218] on div "If a person breaks into the office and steals a computer, since the computer wa…" at bounding box center [197, 204] width 160 height 29
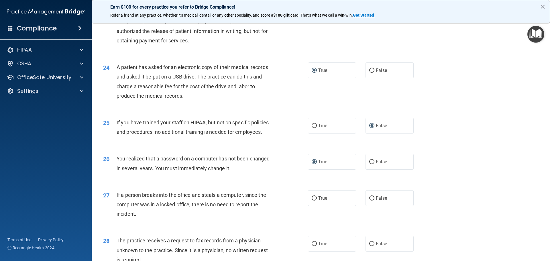
click at [149, 222] on div "27 If a person breaks into the office and steals a computer, since the computer…" at bounding box center [206, 206] width 222 height 32
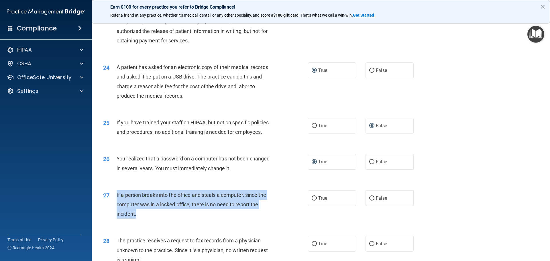
drag, startPoint x: 137, startPoint y: 232, endPoint x: 115, endPoint y: 216, distance: 27.7
click at [115, 216] on div "27 If a person breaks into the office and steals a computer, since the computer…" at bounding box center [206, 206] width 222 height 32
copy div "If a person breaks into the office and steals a computer, since the computer wa…"
click at [369, 200] on input "False" at bounding box center [371, 198] width 5 height 4
radio input "true"
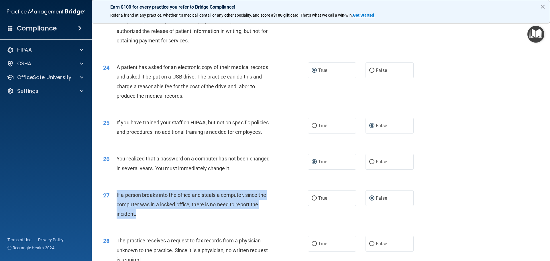
click at [178, 219] on div "If a person breaks into the office and steals a computer, since the computer wa…" at bounding box center [197, 204] width 160 height 29
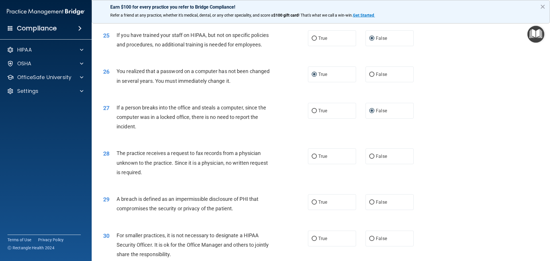
scroll to position [1070, 0]
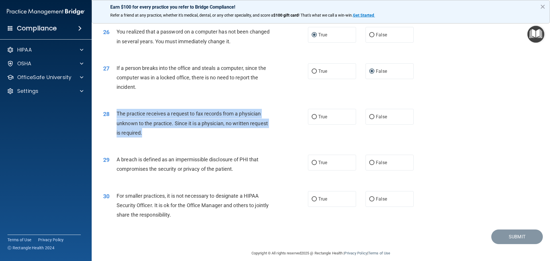
drag, startPoint x: 143, startPoint y: 153, endPoint x: 115, endPoint y: 133, distance: 34.5
click at [115, 133] on div "28 The practice receives a request to fax records from a physician unknown to t…" at bounding box center [206, 125] width 222 height 32
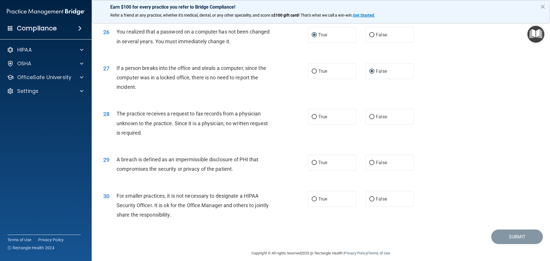
drag, startPoint x: 162, startPoint y: 162, endPoint x: 158, endPoint y: 163, distance: 3.4
click at [158, 147] on div "28 The practice receives a request to fax records from a physician unknown to t…" at bounding box center [321, 125] width 444 height 46
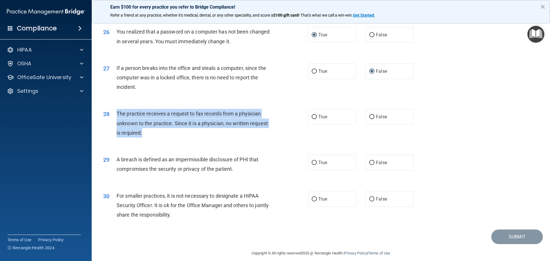
drag, startPoint x: 145, startPoint y: 155, endPoint x: 116, endPoint y: 135, distance: 34.9
click at [117, 135] on div "The practice receives a request to fax records from a physician unknown to the …" at bounding box center [197, 123] width 160 height 29
copy span "The practice receives a request to fax records from a physician unknown to the …"
click at [369, 119] on input "False" at bounding box center [371, 117] width 5 height 4
radio input "true"
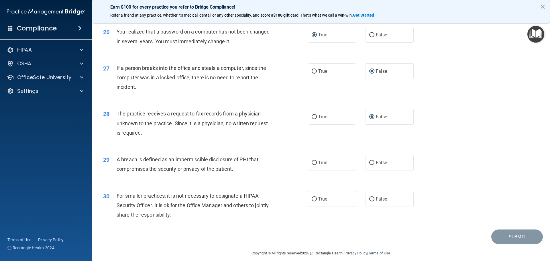
click at [220, 184] on div "29 A breach is defined as an impermissible disclosure of PHI that compromises t…" at bounding box center [321, 165] width 444 height 36
click at [236, 174] on div "A breach is defined as an impermissible disclosure of PHI that compromises the …" at bounding box center [197, 164] width 160 height 19
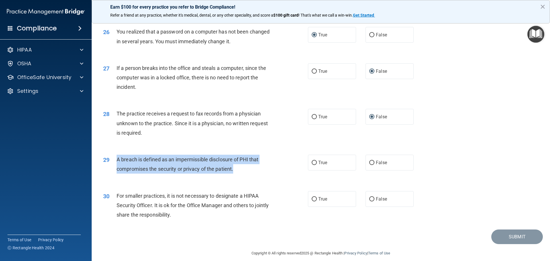
drag, startPoint x: 236, startPoint y: 187, endPoint x: 115, endPoint y: 179, distance: 120.8
click at [115, 176] on div "29 A breach is defined as an impermissible disclosure of PHI that compromises t…" at bounding box center [206, 166] width 222 height 22
click at [312, 165] on input "True" at bounding box center [314, 163] width 5 height 4
radio input "true"
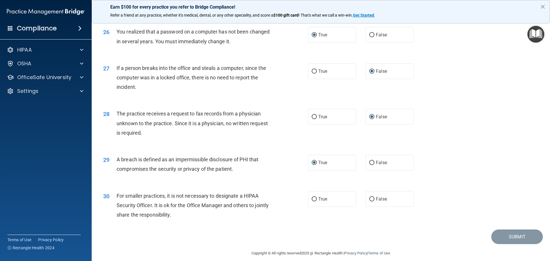
click at [282, 211] on div "30 For smaller practices, it is not necessary to designate a HIPAA Security Off…" at bounding box center [206, 207] width 222 height 32
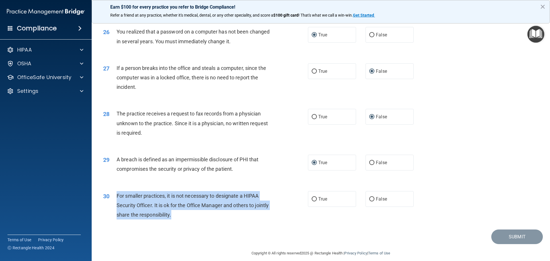
drag, startPoint x: 189, startPoint y: 234, endPoint x: 116, endPoint y: 216, distance: 75.4
click at [116, 216] on div "30 For smaller practices, it is not necessary to designate a HIPAA Security Off…" at bounding box center [206, 207] width 222 height 32
click at [312, 201] on input "True" at bounding box center [314, 199] width 5 height 4
radio input "true"
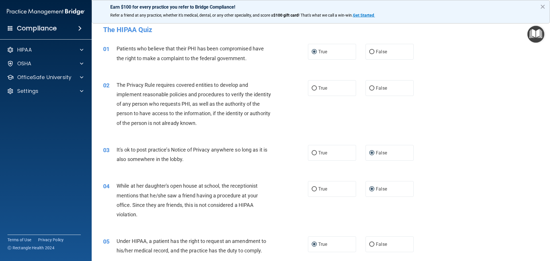
scroll to position [0, 0]
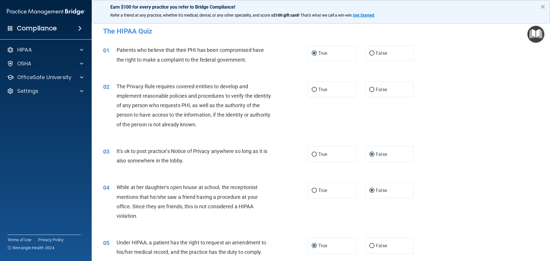
click at [229, 126] on div "The Privacy Rule requires covered entities to develop and implement reasonable …" at bounding box center [197, 106] width 160 height 48
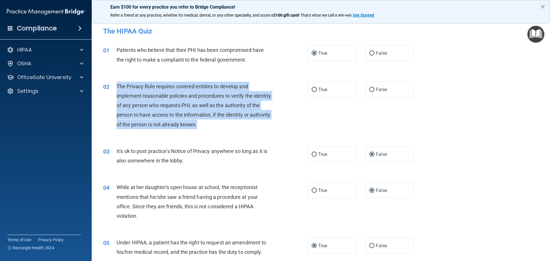
drag, startPoint x: 222, startPoint y: 124, endPoint x: 115, endPoint y: 88, distance: 112.5
click at [116, 88] on div "02 The Privacy Rule requires covered entities to develop and implement reasonab…" at bounding box center [206, 107] width 222 height 50
click at [312, 90] on input "True" at bounding box center [314, 90] width 5 height 4
radio input "true"
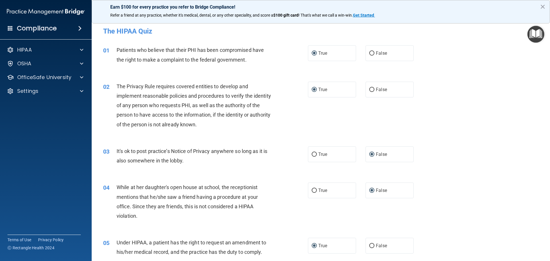
click at [193, 166] on div "03 It's ok to post practice’s Notice of Privacy anywhere so long as it is also …" at bounding box center [206, 157] width 222 height 22
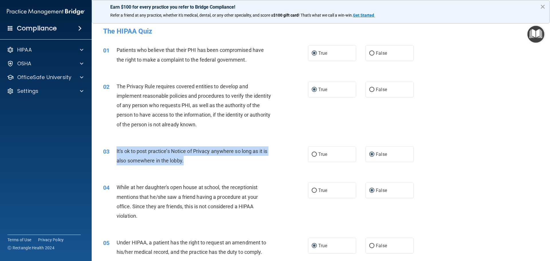
drag, startPoint x: 185, startPoint y: 160, endPoint x: 114, endPoint y: 150, distance: 71.1
click at [115, 150] on div "03 It's ok to post practice’s Notice of Privacy anywhere so long as it is also …" at bounding box center [206, 157] width 222 height 22
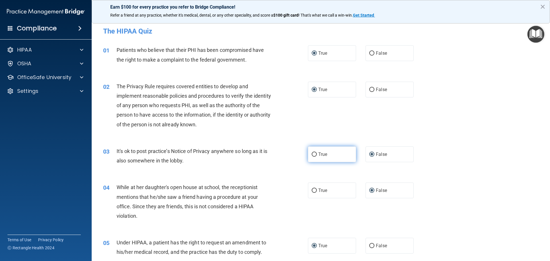
click at [308, 154] on label "True" at bounding box center [332, 154] width 48 height 16
click at [312, 154] on input "True" at bounding box center [314, 154] width 5 height 4
radio input "true"
radio input "false"
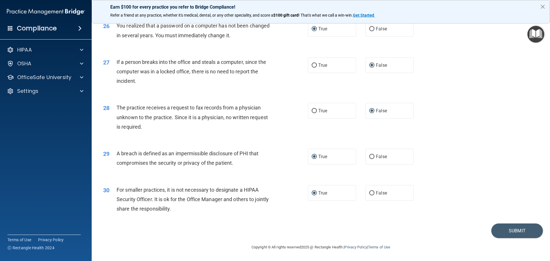
scroll to position [1095, 0]
drag, startPoint x: 508, startPoint y: 224, endPoint x: 508, endPoint y: 227, distance: 3.2
click at [508, 225] on button "Submit" at bounding box center [517, 230] width 52 height 15
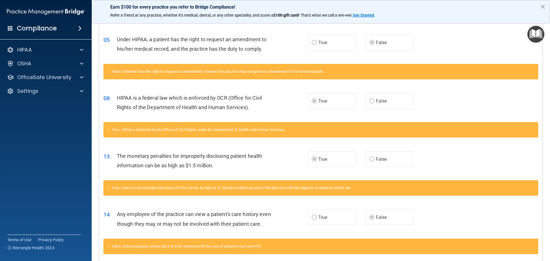
scroll to position [174, 0]
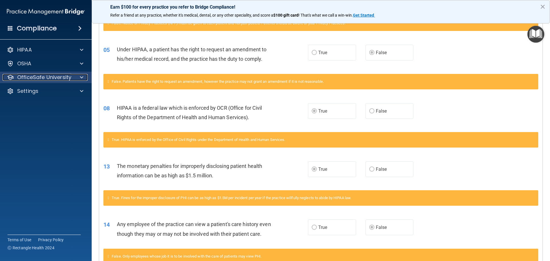
click at [80, 77] on span at bounding box center [81, 77] width 3 height 7
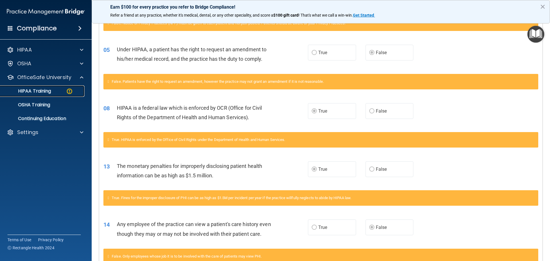
click at [67, 93] on img at bounding box center [69, 91] width 7 height 7
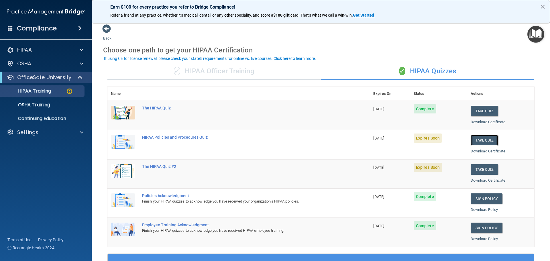
click at [479, 140] on button "Take Quiz" at bounding box center [484, 140] width 27 height 11
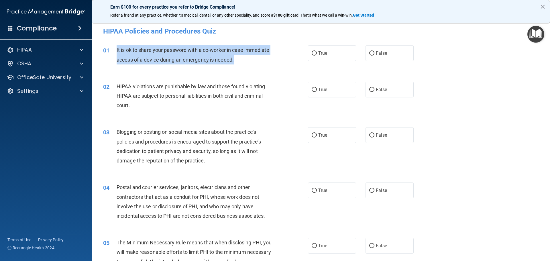
drag, startPoint x: 241, startPoint y: 61, endPoint x: 114, endPoint y: 50, distance: 127.1
click at [114, 50] on div "01 It is ok to share your password with a co-worker in case immediate access of…" at bounding box center [206, 56] width 222 height 22
click at [369, 54] on input "False" at bounding box center [371, 53] width 5 height 4
radio input "true"
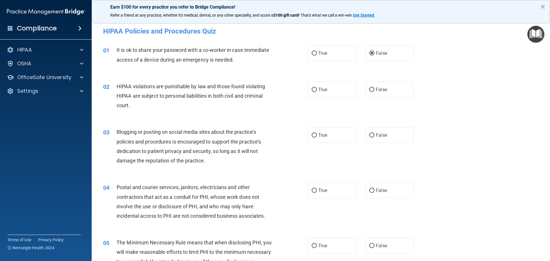
click at [184, 110] on div "02 HIPAA violations are punishable by law and those found violating HIPAA are s…" at bounding box center [206, 98] width 222 height 32
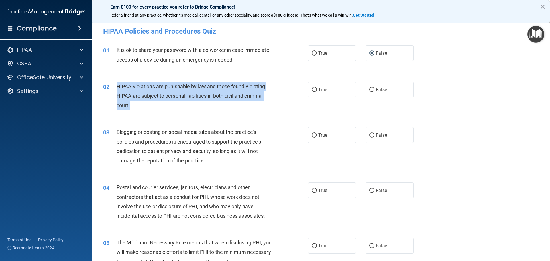
drag, startPoint x: 130, startPoint y: 106, endPoint x: 115, endPoint y: 90, distance: 22.1
click at [115, 90] on div "02 HIPAA violations are punishable by law and those found violating HIPAA are s…" at bounding box center [206, 98] width 222 height 32
click at [312, 89] on input "True" at bounding box center [314, 90] width 5 height 4
radio input "true"
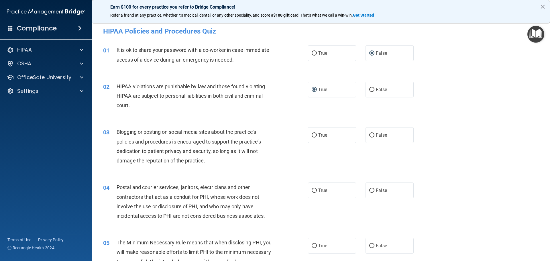
click at [220, 160] on div "Blogging or posting on social media sites about the practice’s policies and pro…" at bounding box center [197, 146] width 160 height 38
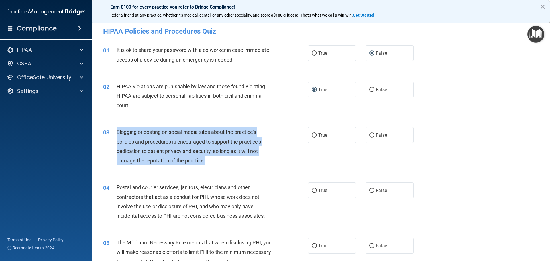
drag, startPoint x: 209, startPoint y: 160, endPoint x: 115, endPoint y: 131, distance: 99.1
click at [115, 131] on div "03 Blogging or posting on social media sites about the practice’s policies and …" at bounding box center [206, 147] width 222 height 41
click at [312, 134] on input "True" at bounding box center [314, 135] width 5 height 4
radio input "true"
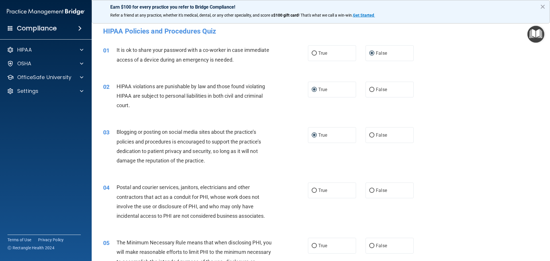
click at [271, 210] on div "Postal and courier services, janitors, electricians and other contractors that …" at bounding box center [197, 201] width 160 height 38
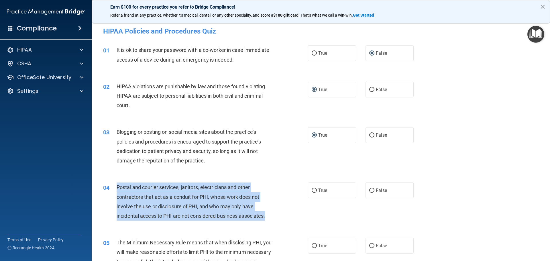
drag, startPoint x: 271, startPoint y: 216, endPoint x: 114, endPoint y: 187, distance: 159.6
click at [114, 187] on div "04 Postal and courier services, janitors, electricians and other contractors th…" at bounding box center [206, 202] width 222 height 41
click at [312, 189] on input "True" at bounding box center [314, 190] width 5 height 4
radio input "true"
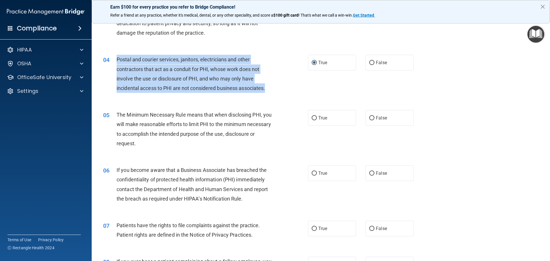
scroll to position [140, 0]
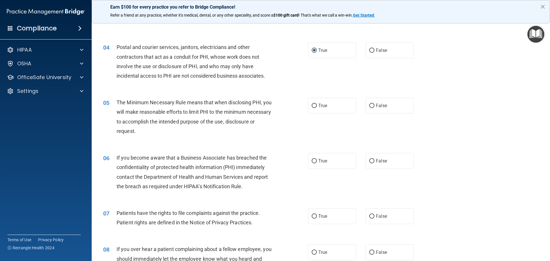
click at [525, 100] on div "05 The Minimum Necessary Rule means that when disclosing PHI, you will make rea…" at bounding box center [321, 117] width 444 height 55
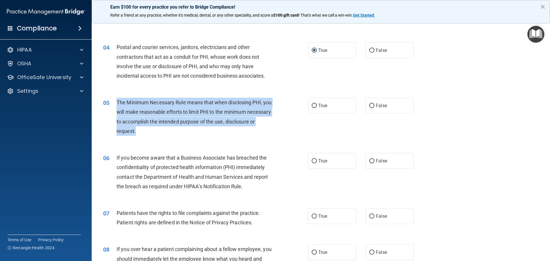
drag, startPoint x: 168, startPoint y: 132, endPoint x: 119, endPoint y: 106, distance: 54.7
click at [115, 102] on div "05 The Minimum Necessary Rule means that when disclosing PHI, you will make rea…" at bounding box center [206, 118] width 222 height 41
click at [312, 107] on input "True" at bounding box center [314, 106] width 5 height 4
radio input "true"
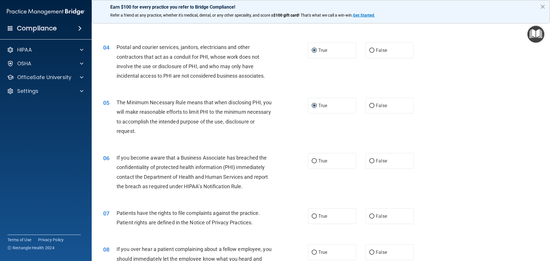
click at [251, 190] on div "If you become aware that a Business Associate has breached the confidentiality …" at bounding box center [197, 172] width 160 height 38
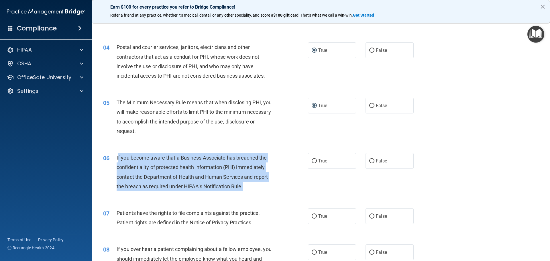
drag, startPoint x: 248, startPoint y: 186, endPoint x: 117, endPoint y: 160, distance: 133.5
click at [117, 160] on div "If you become aware that a Business Associate has breached the confidentiality …" at bounding box center [197, 172] width 160 height 38
click at [117, 160] on span "If you become aware that a Business Associate has breached the confidentiality …" at bounding box center [192, 172] width 151 height 35
click at [250, 192] on div "06 If you become aware that a Business Associate has breached the confidentiali…" at bounding box center [206, 173] width 222 height 41
drag, startPoint x: 247, startPoint y: 188, endPoint x: 112, endPoint y: 162, distance: 137.4
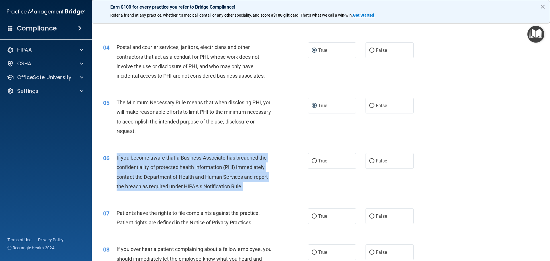
click at [112, 162] on div "06 If you become aware that a Business Associate has breached the confidentiali…" at bounding box center [206, 173] width 222 height 41
click at [312, 159] on input "True" at bounding box center [314, 161] width 5 height 4
radio input "true"
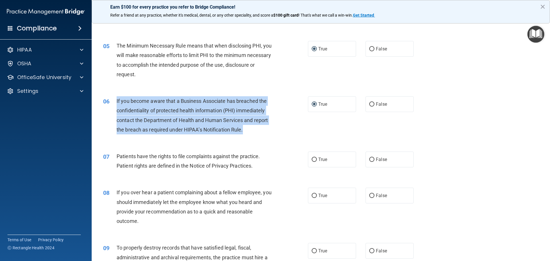
scroll to position [197, 0]
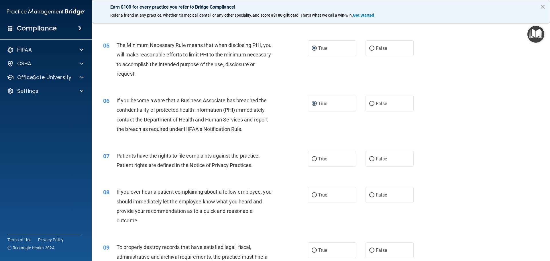
click at [278, 175] on div "07 Patients have the rights to file complaints against the practice. Patient ri…" at bounding box center [321, 162] width 444 height 36
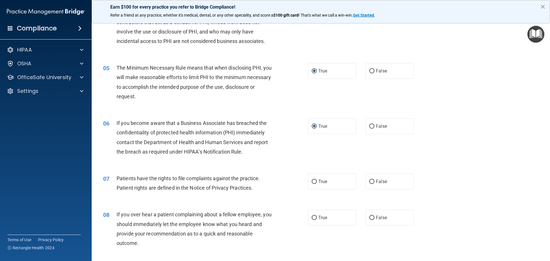
scroll to position [141, 0]
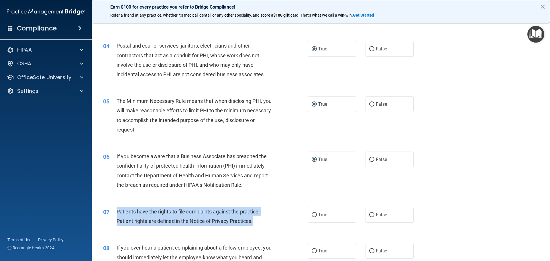
drag, startPoint x: 255, startPoint y: 221, endPoint x: 116, endPoint y: 214, distance: 139.1
click at [117, 214] on div "Patients have the rights to file complaints against the practice. Patient right…" at bounding box center [197, 216] width 160 height 19
click at [313, 215] on input "True" at bounding box center [314, 215] width 5 height 4
radio input "true"
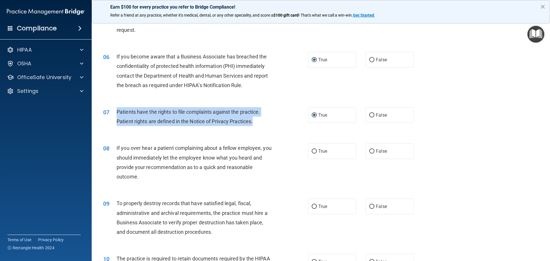
scroll to position [250, 0]
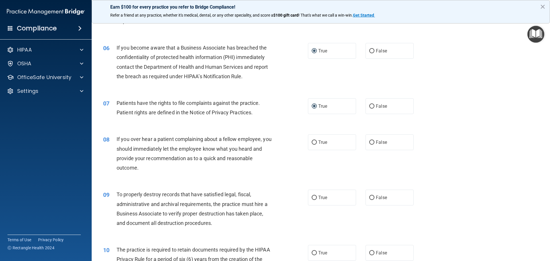
drag, startPoint x: 215, startPoint y: 173, endPoint x: 181, endPoint y: 170, distance: 33.6
click at [212, 172] on div "08 If you over hear a patient complaining about a fellow employee, you should i…" at bounding box center [206, 154] width 222 height 41
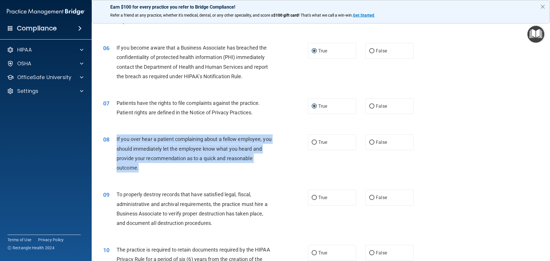
drag, startPoint x: 142, startPoint y: 169, endPoint x: 115, endPoint y: 142, distance: 38.9
click at [115, 142] on div "08 If you over hear a patient complaining about a fellow employee, you should i…" at bounding box center [206, 154] width 222 height 41
click at [369, 141] on input "False" at bounding box center [371, 142] width 5 height 4
radio input "true"
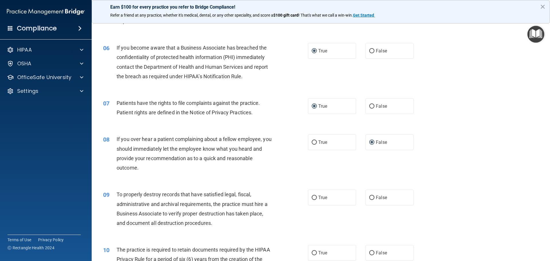
click at [218, 229] on div "09 To properly destroy records that have satisfied legal, fiscal, administrativ…" at bounding box center [206, 210] width 222 height 41
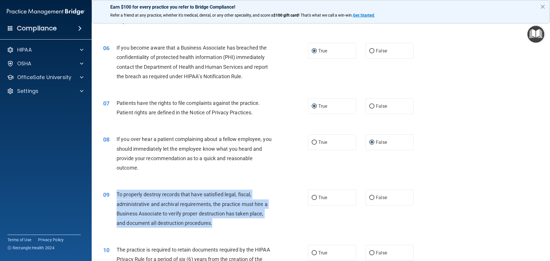
drag, startPoint x: 219, startPoint y: 225, endPoint x: 117, endPoint y: 198, distance: 105.4
click at [117, 198] on div "To properly destroy records that have satisfied legal, fiscal, administrative a…" at bounding box center [197, 209] width 160 height 38
click at [369, 196] on input "False" at bounding box center [371, 198] width 5 height 4
radio input "true"
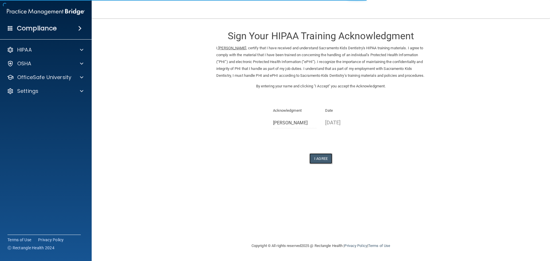
drag, startPoint x: 310, startPoint y: 161, endPoint x: 318, endPoint y: 117, distance: 44.1
click at [310, 161] on button "I Agree" at bounding box center [320, 158] width 23 height 11
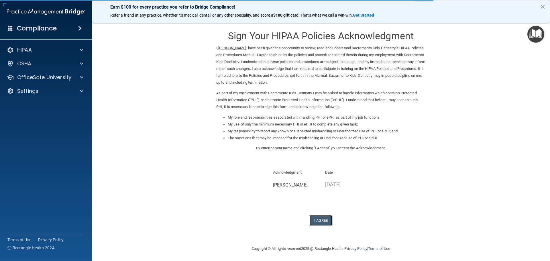
click at [322, 224] on button "I Agree" at bounding box center [320, 220] width 23 height 11
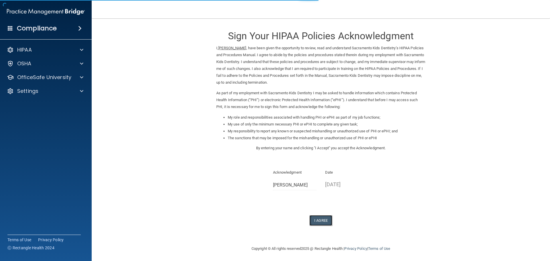
click at [319, 224] on button "I Agree" at bounding box center [320, 220] width 23 height 11
